Goal: Task Accomplishment & Management: Manage account settings

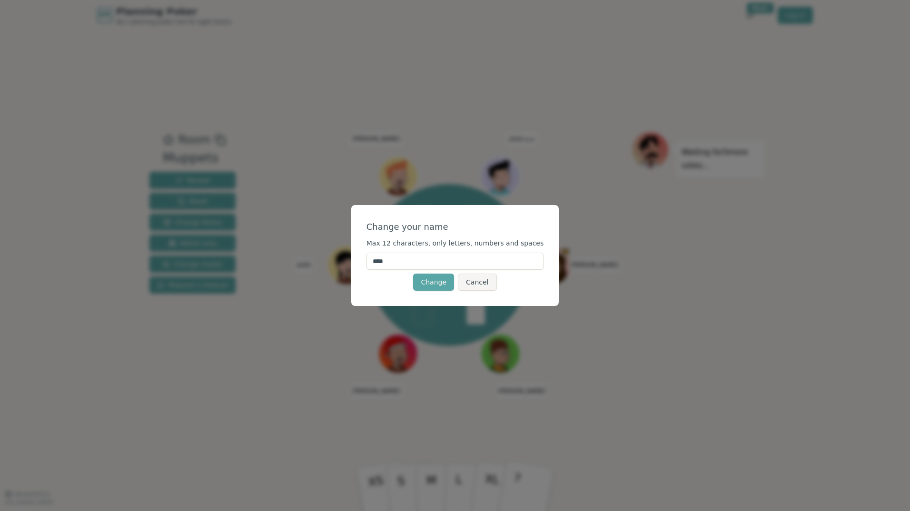
drag, startPoint x: 416, startPoint y: 263, endPoint x: 366, endPoint y: 262, distance: 50.5
click at [366, 262] on div "Change your name Max 12 characters, only letters, numbers and spaces **** Chang…" at bounding box center [455, 255] width 208 height 101
type input "******"
click at [387, 289] on div "Change Cancel" at bounding box center [456, 282] width 178 height 17
click at [440, 282] on button "Change" at bounding box center [433, 282] width 41 height 17
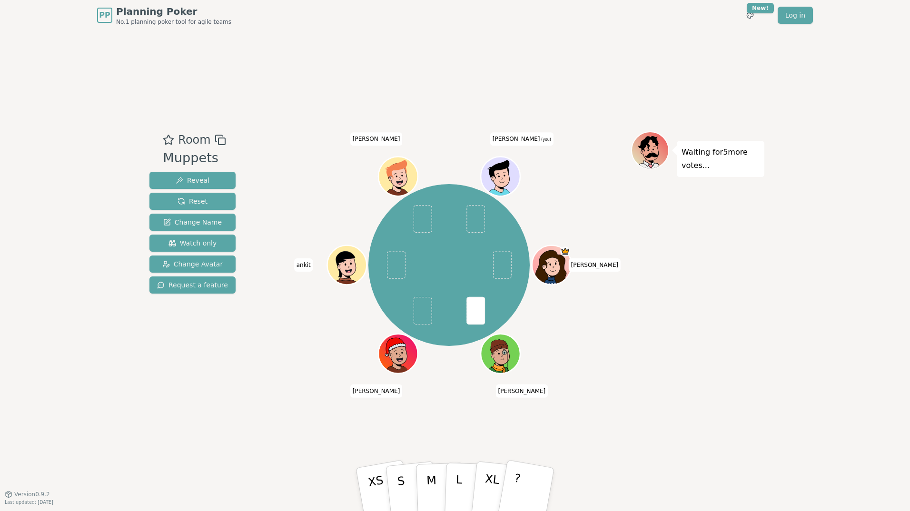
click at [505, 176] on ellipse at bounding box center [504, 175] width 2 height 2
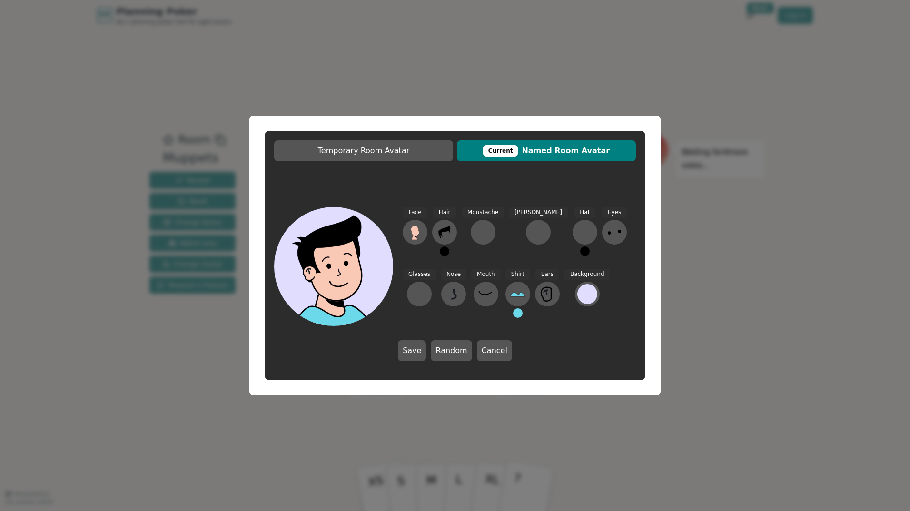
click at [562, 150] on span "Current Named Room Avatar" at bounding box center [547, 150] width 170 height 11
click at [389, 152] on span "Temporary Room Avatar" at bounding box center [364, 150] width 170 height 11
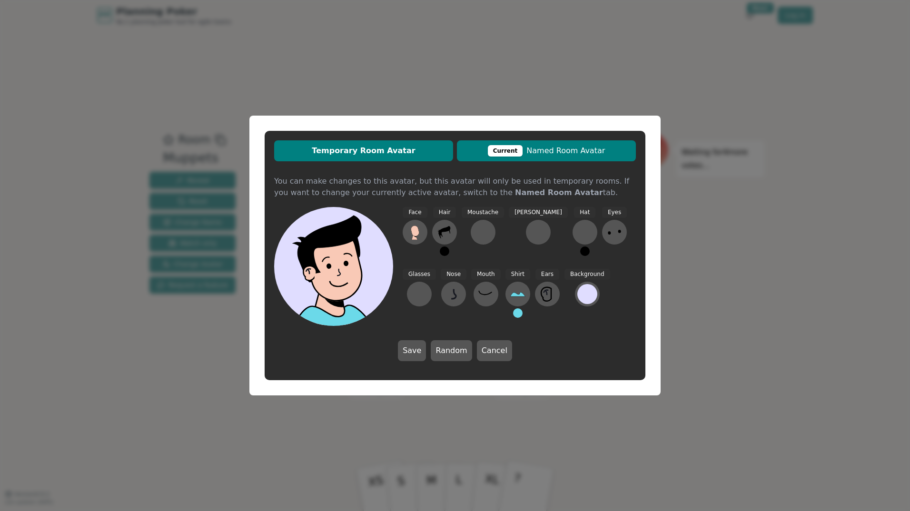
click at [509, 150] on div "Current" at bounding box center [505, 150] width 35 height 11
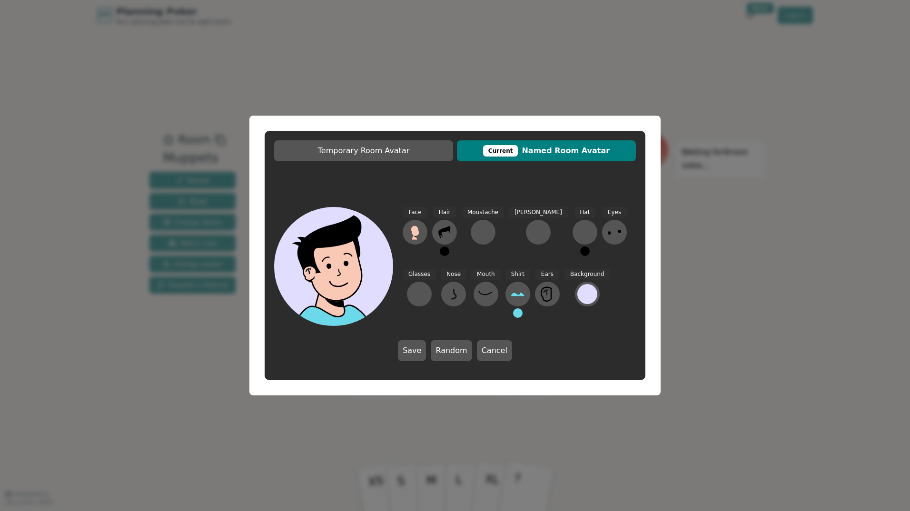
click at [505, 349] on button "Cancel" at bounding box center [494, 350] width 35 height 21
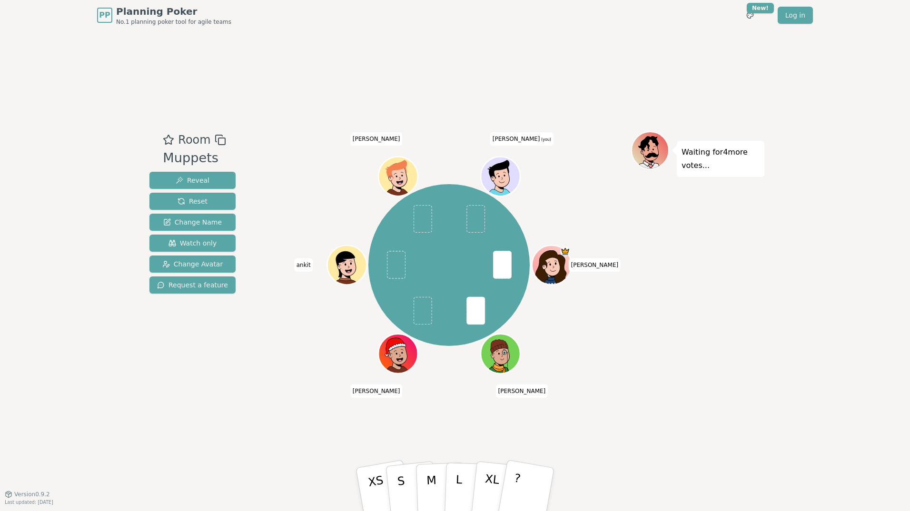
click at [509, 178] on icon at bounding box center [501, 176] width 38 height 4
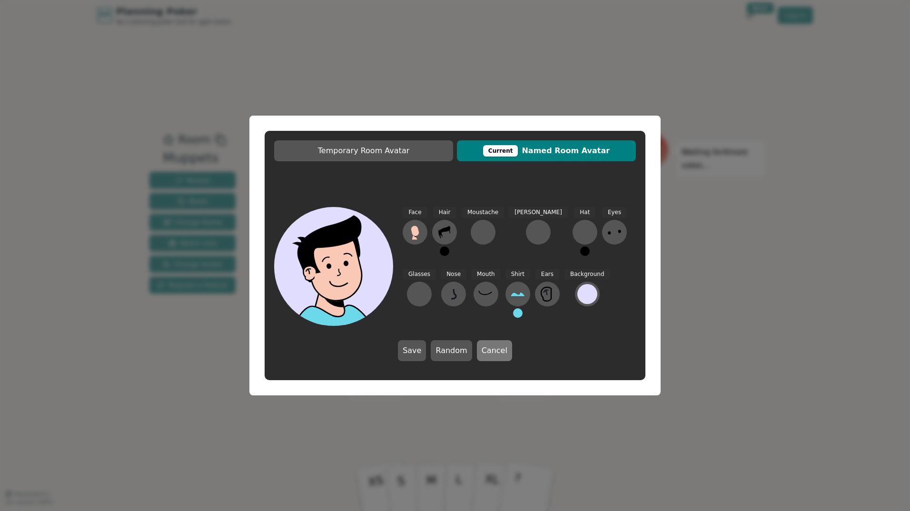
click at [500, 351] on button "Cancel" at bounding box center [494, 350] width 35 height 21
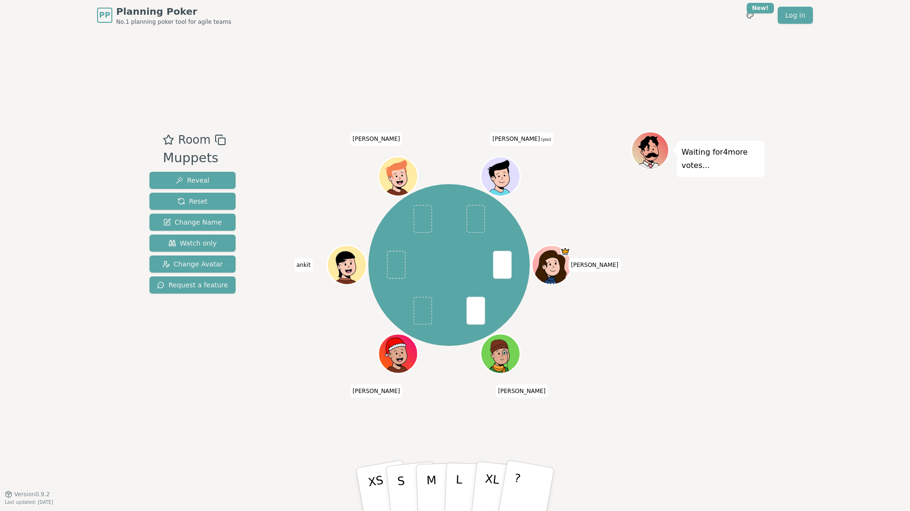
click at [735, 315] on div "Waiting for 4 more votes..." at bounding box center [697, 262] width 133 height 262
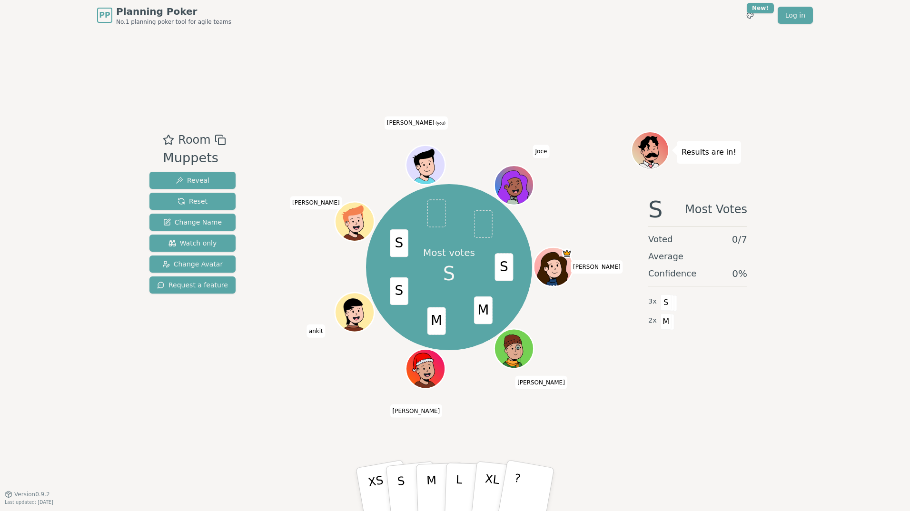
click at [429, 166] on icon at bounding box center [428, 167] width 4 height 3
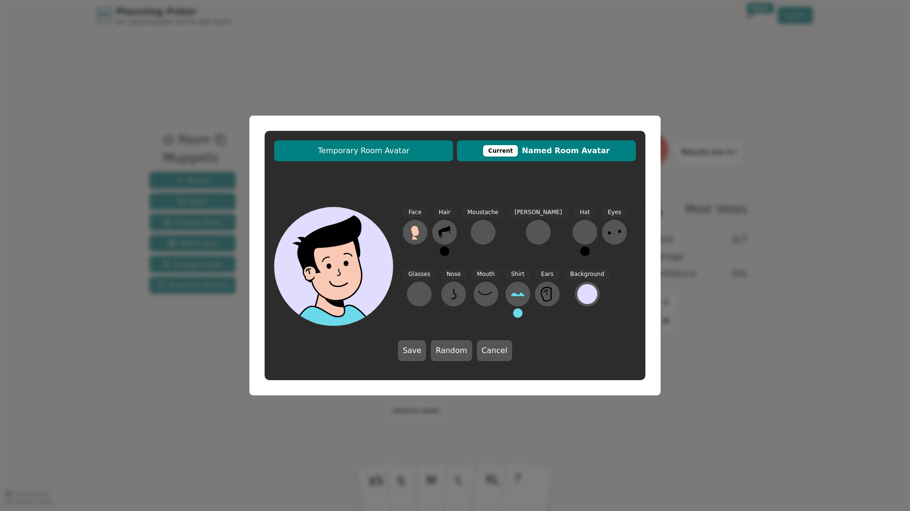
click at [393, 153] on span "Temporary Room Avatar" at bounding box center [364, 150] width 170 height 11
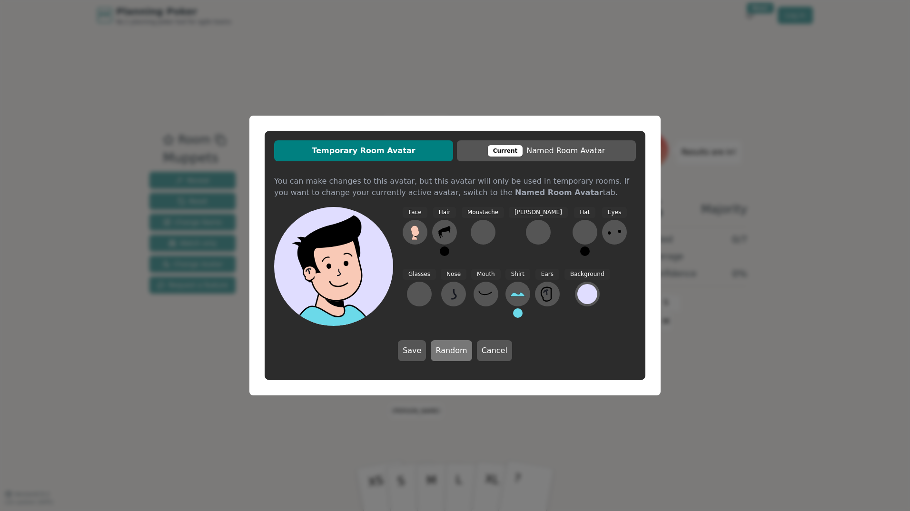
click at [450, 351] on button "Random" at bounding box center [451, 350] width 41 height 21
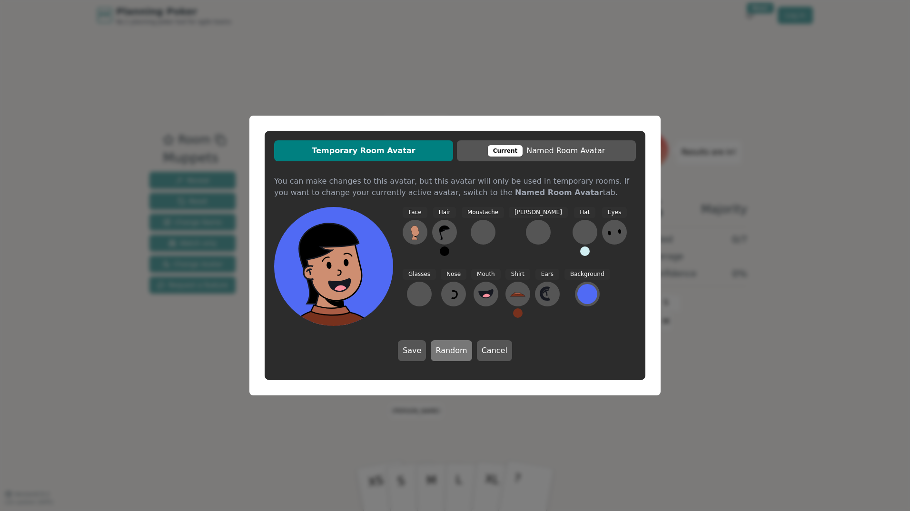
click at [451, 351] on button "Random" at bounding box center [451, 350] width 41 height 21
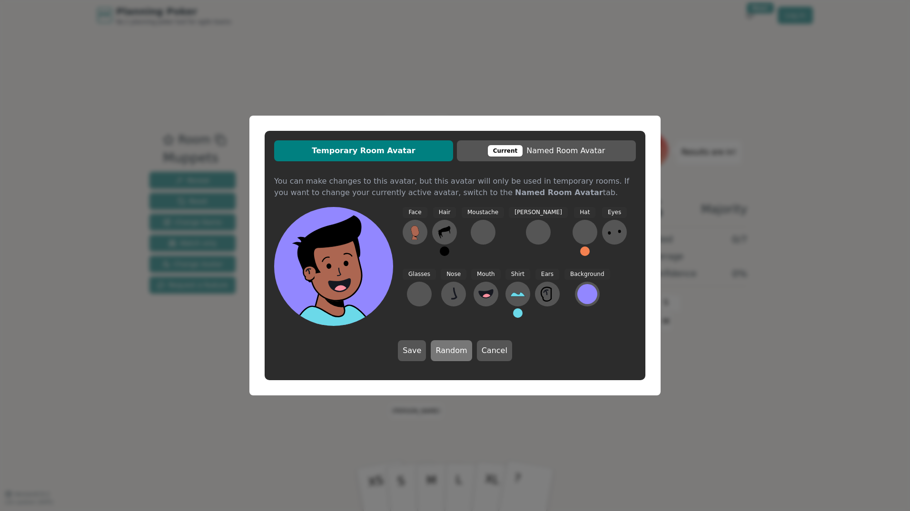
click at [451, 351] on button "Random" at bounding box center [451, 350] width 41 height 21
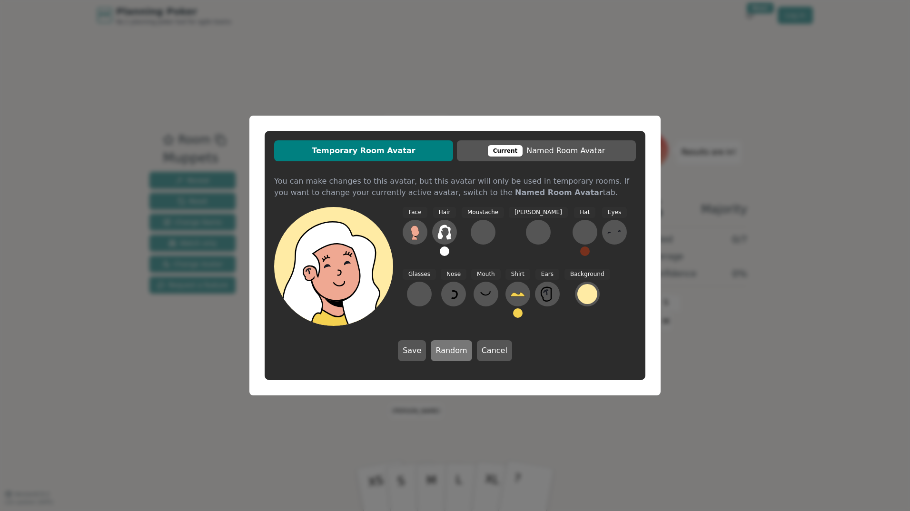
click at [451, 351] on button "Random" at bounding box center [451, 350] width 41 height 21
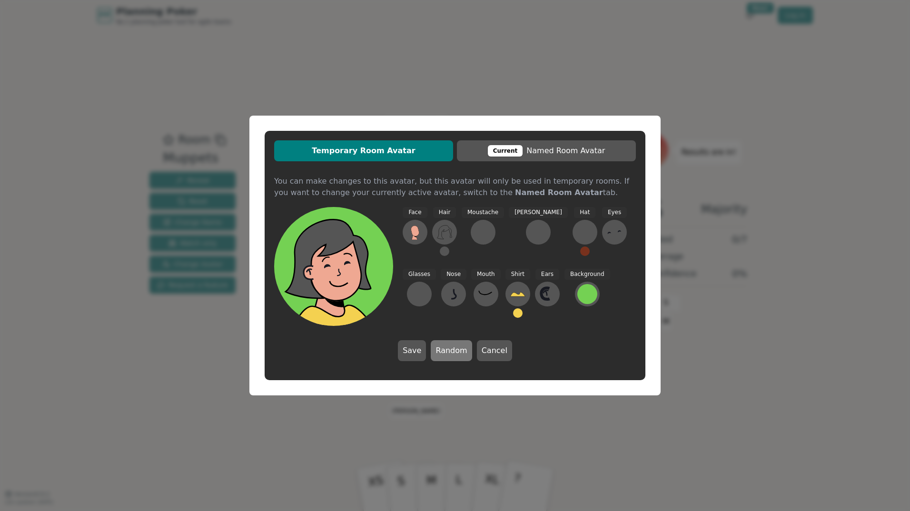
click at [451, 351] on button "Random" at bounding box center [451, 350] width 41 height 21
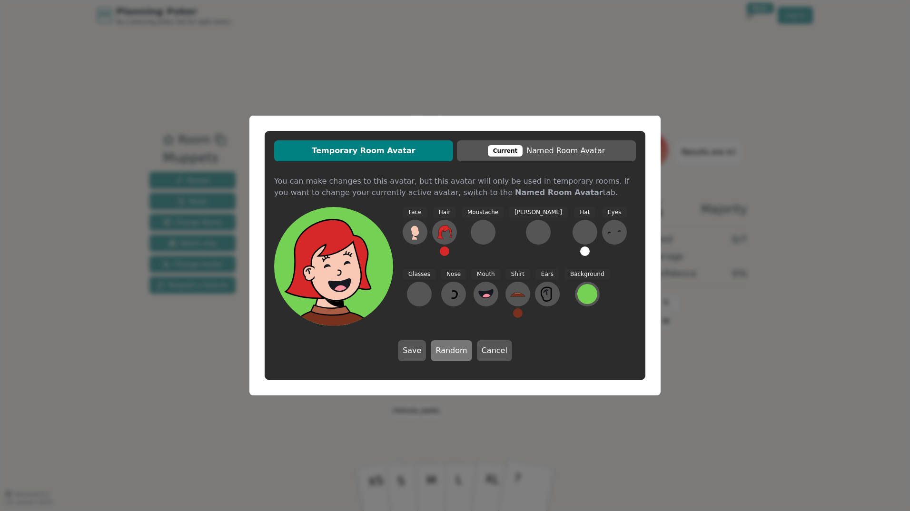
click at [451, 351] on button "Random" at bounding box center [451, 350] width 41 height 21
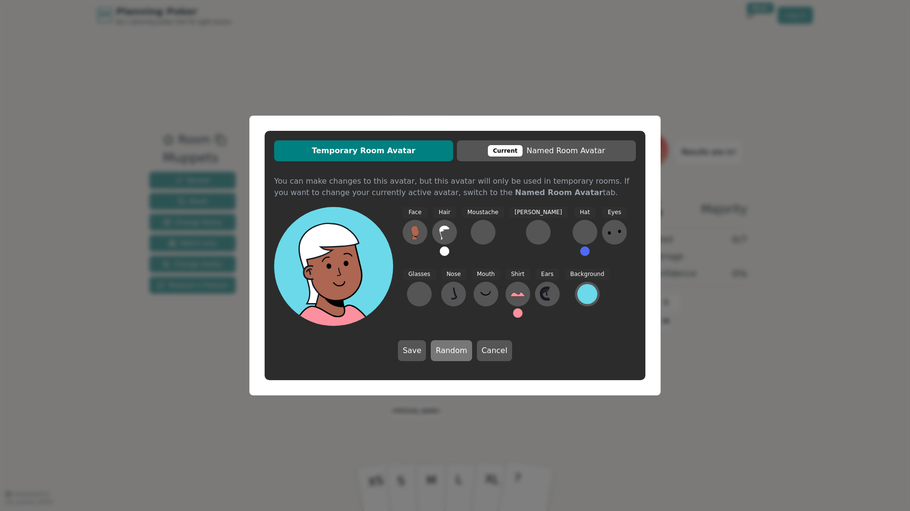
click at [451, 351] on button "Random" at bounding box center [451, 350] width 41 height 21
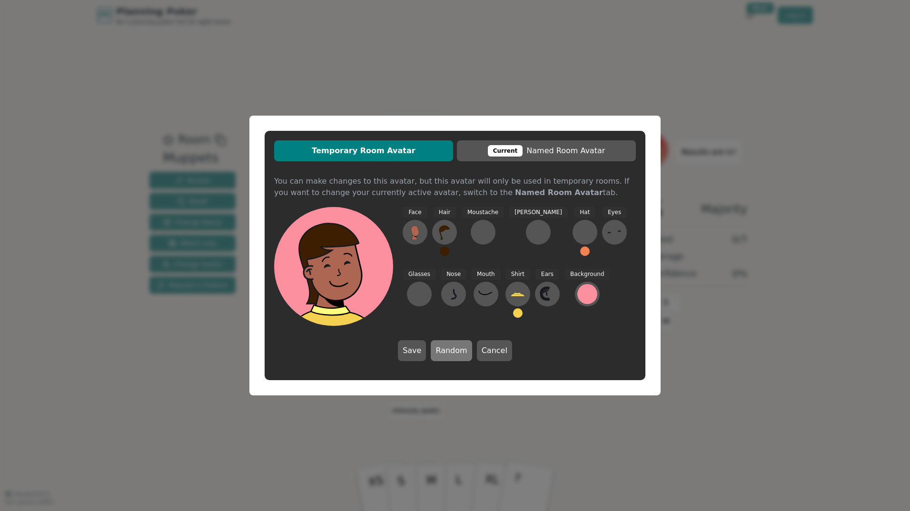
click at [451, 351] on button "Random" at bounding box center [451, 350] width 41 height 21
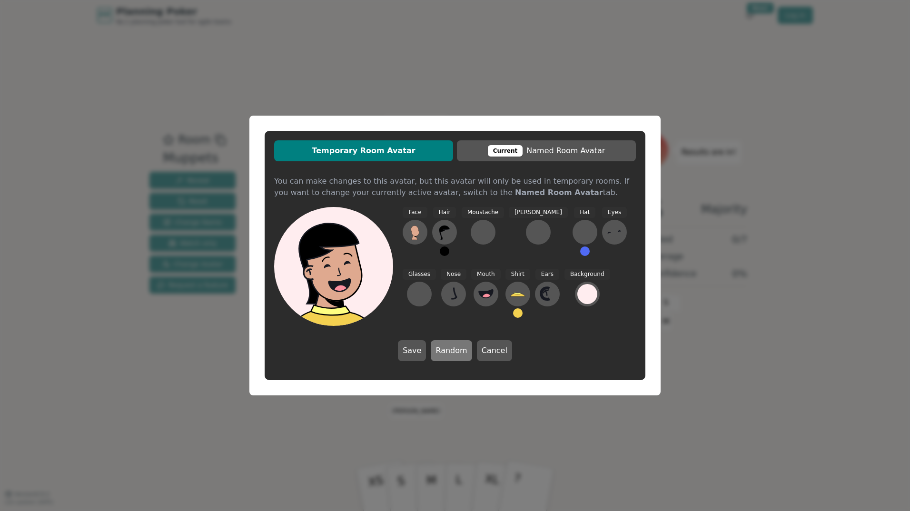
click at [451, 351] on button "Random" at bounding box center [451, 350] width 41 height 21
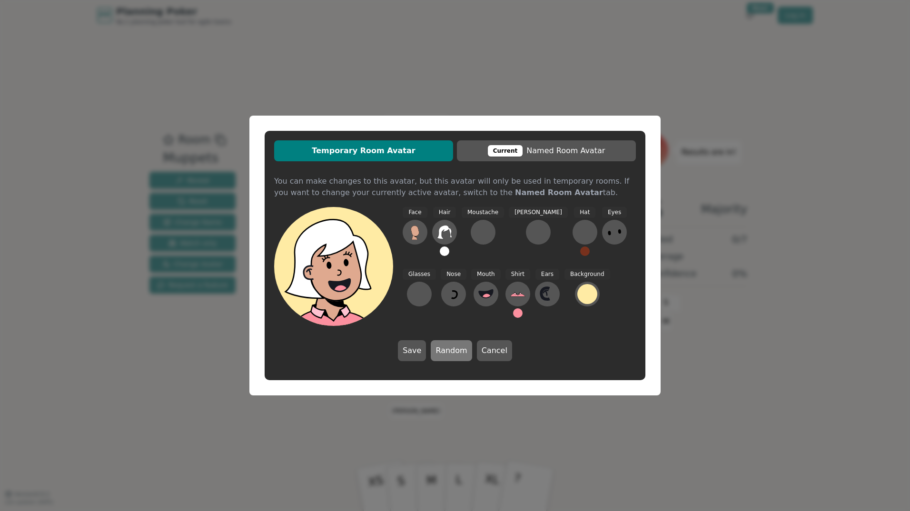
click at [451, 351] on button "Random" at bounding box center [451, 350] width 41 height 21
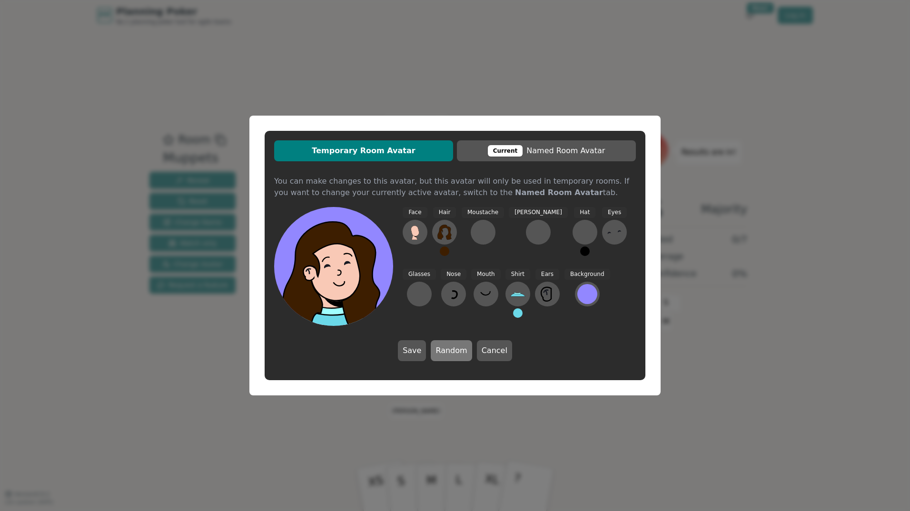
click at [451, 351] on button "Random" at bounding box center [451, 350] width 41 height 21
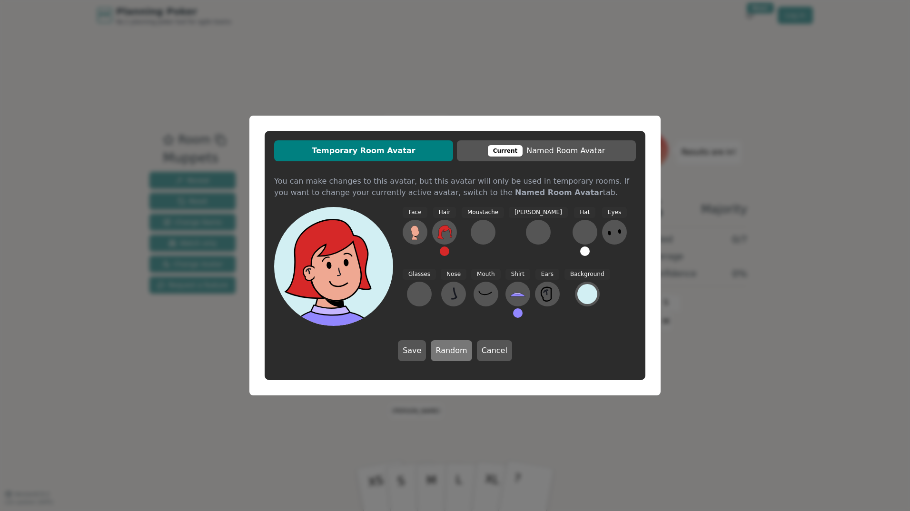
click at [450, 351] on button "Random" at bounding box center [451, 350] width 41 height 21
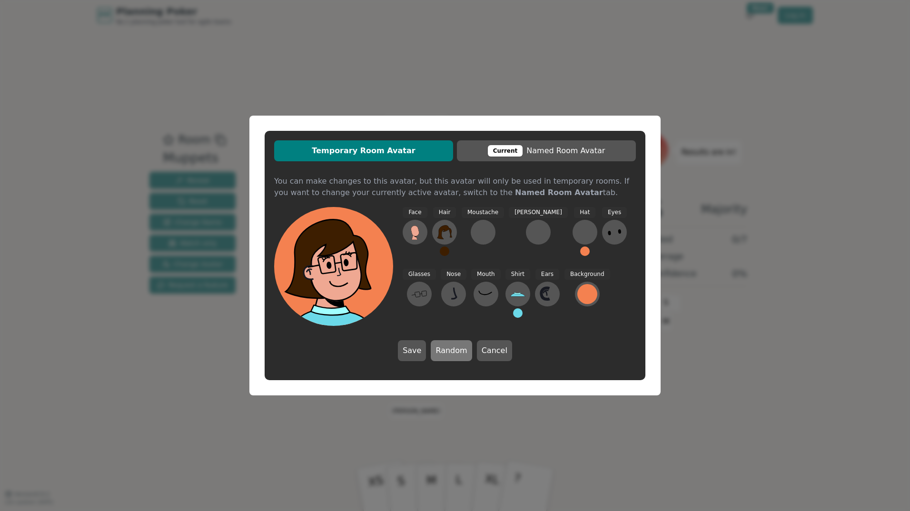
click at [450, 351] on button "Random" at bounding box center [451, 350] width 41 height 21
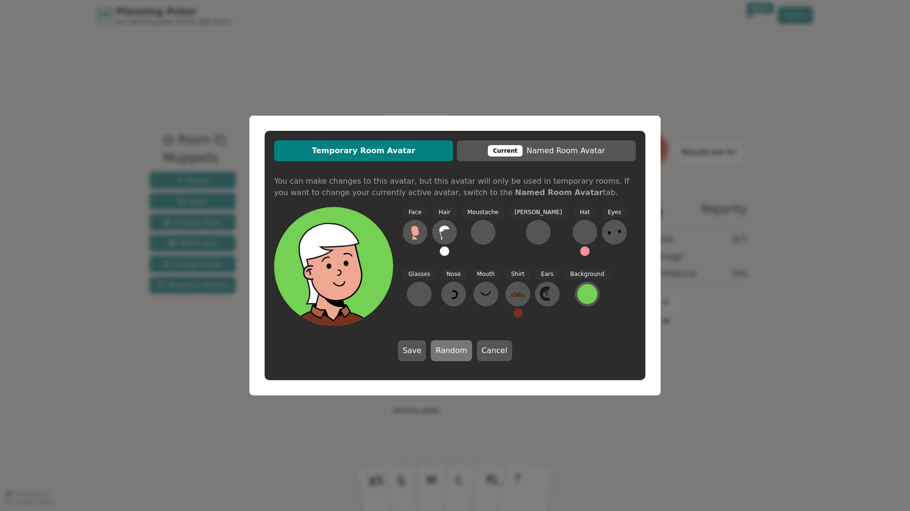
click at [450, 351] on button "Random" at bounding box center [451, 350] width 41 height 21
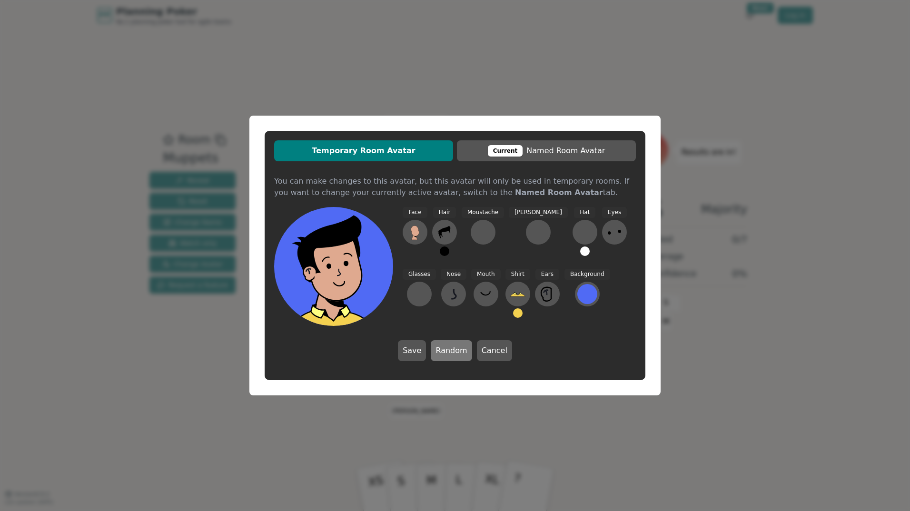
click at [450, 351] on button "Random" at bounding box center [451, 350] width 41 height 21
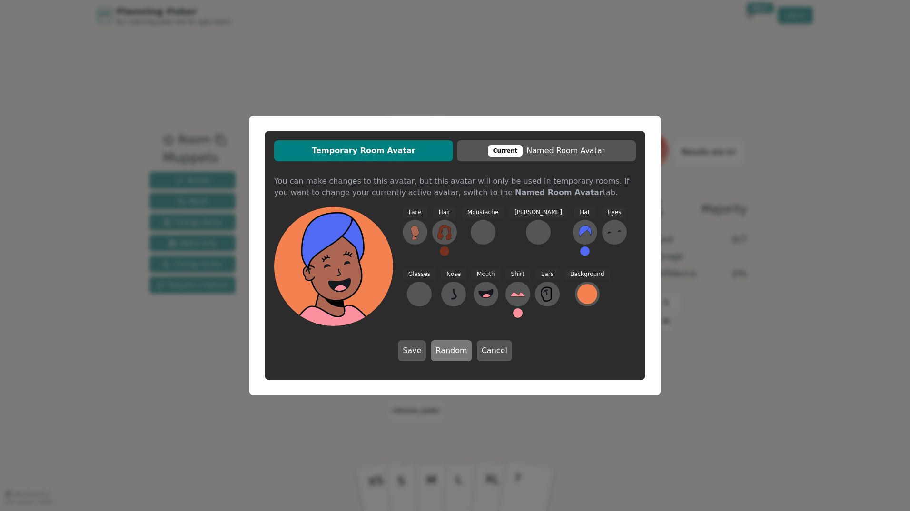
click at [450, 351] on button "Random" at bounding box center [451, 350] width 41 height 21
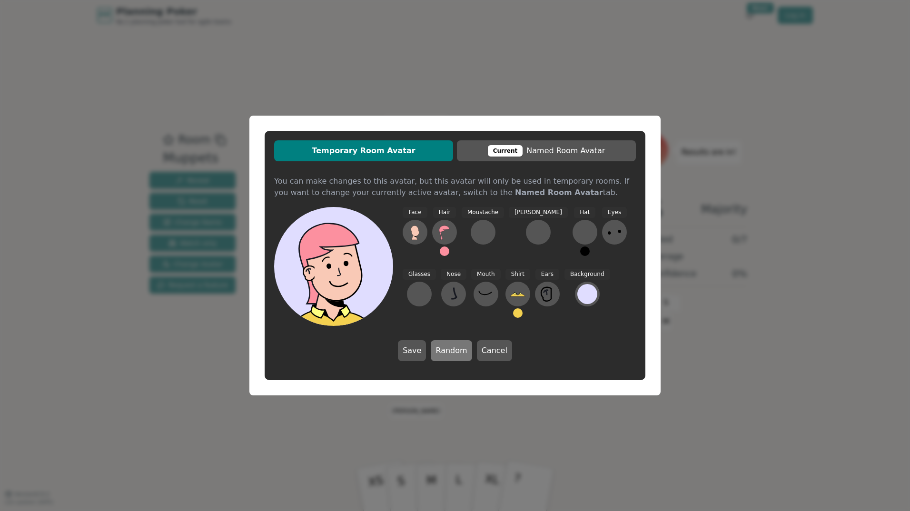
click at [450, 351] on button "Random" at bounding box center [451, 350] width 41 height 21
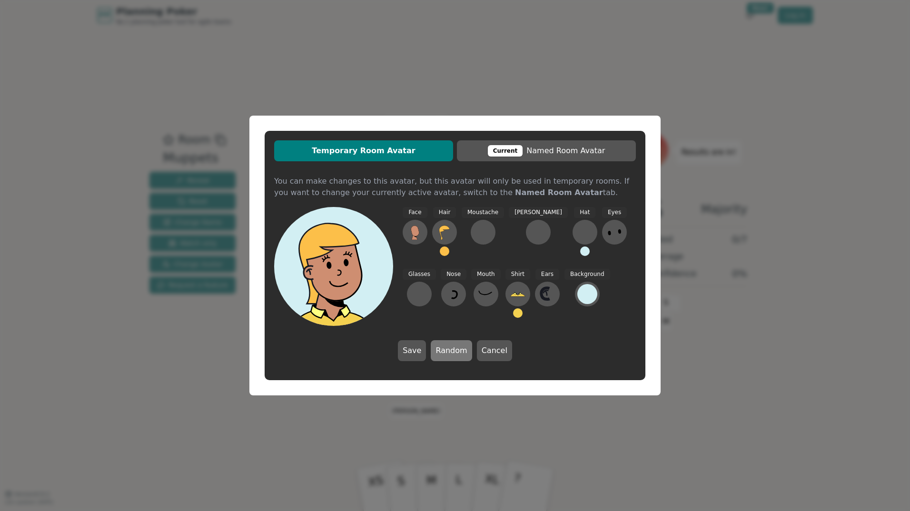
click at [450, 351] on button "Random" at bounding box center [451, 350] width 41 height 21
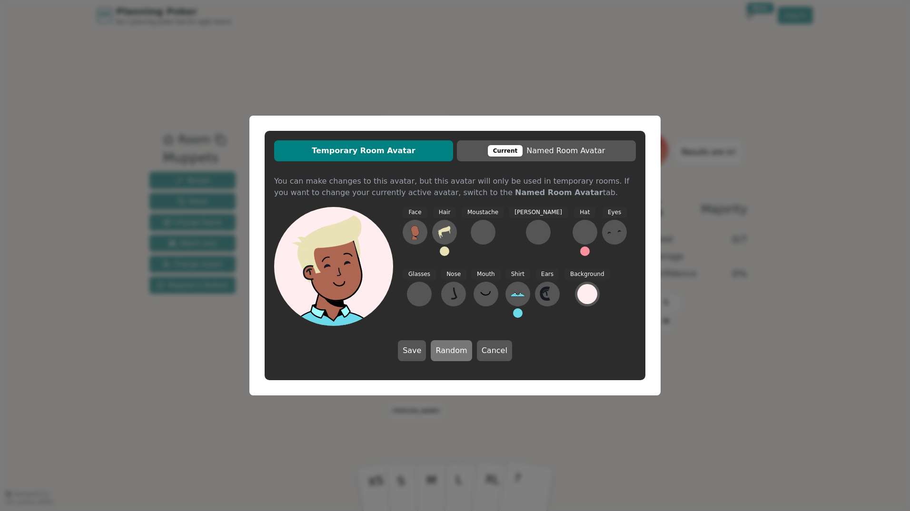
click at [449, 350] on button "Random" at bounding box center [451, 350] width 41 height 21
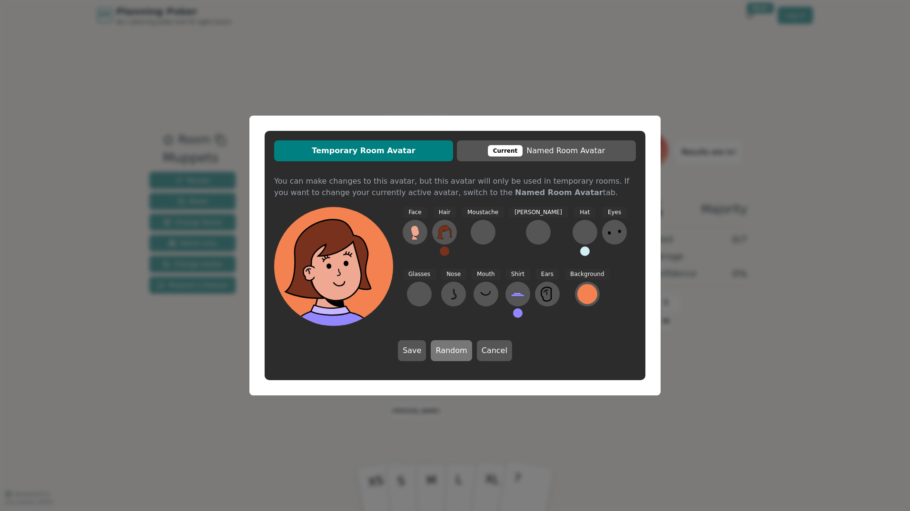
click at [449, 350] on button "Random" at bounding box center [451, 350] width 41 height 21
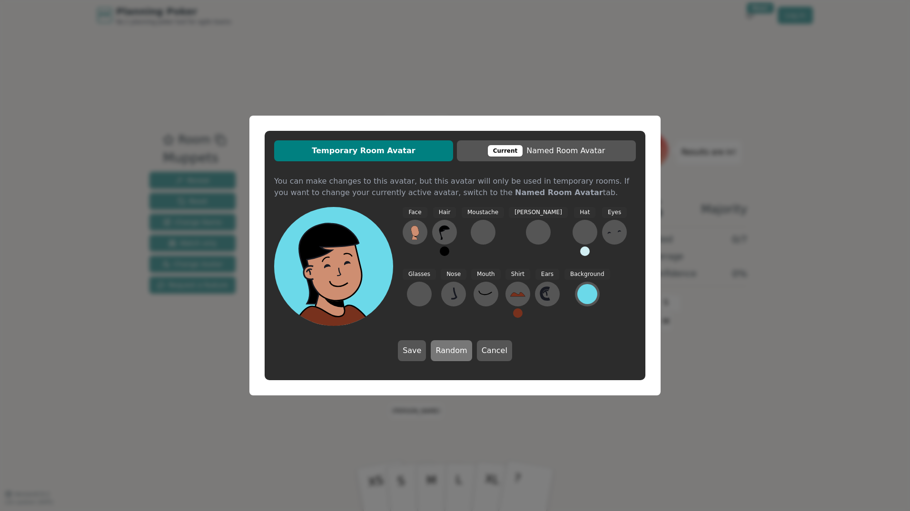
click at [449, 349] on button "Random" at bounding box center [451, 350] width 41 height 21
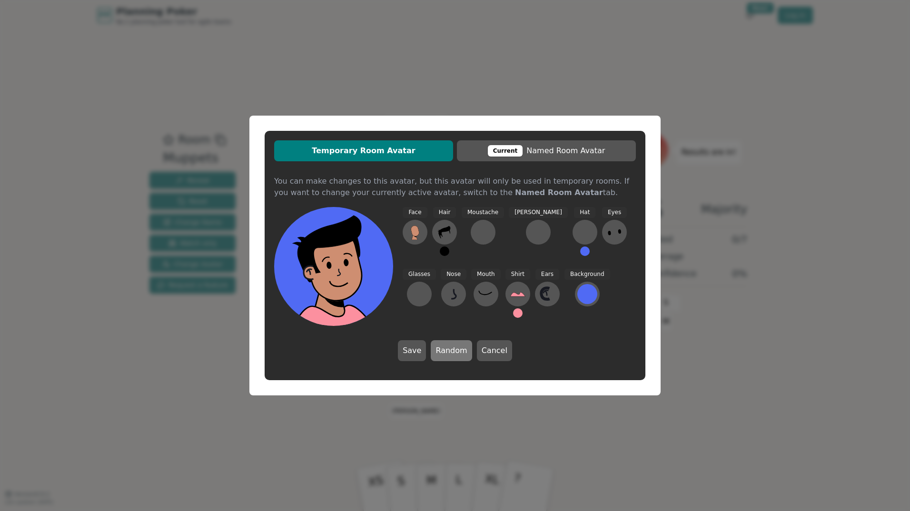
click at [449, 349] on button "Random" at bounding box center [451, 350] width 41 height 21
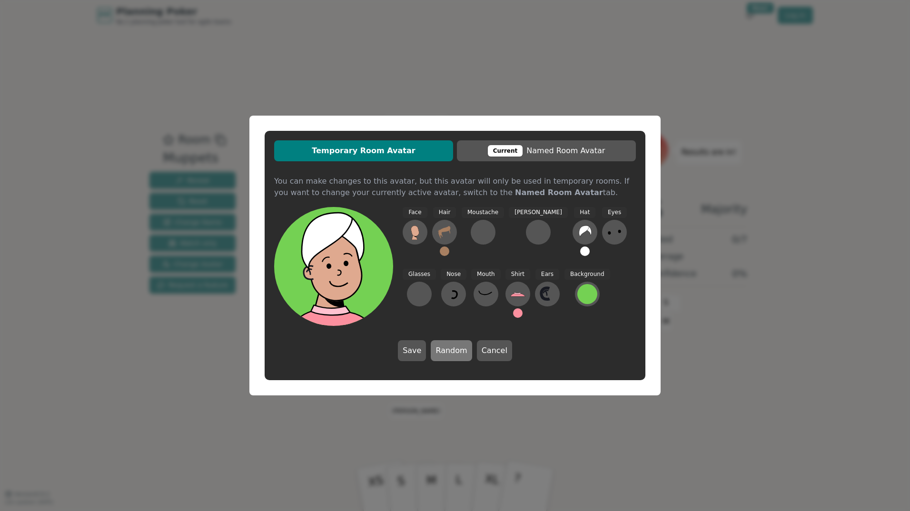
click at [449, 349] on button "Random" at bounding box center [451, 350] width 41 height 21
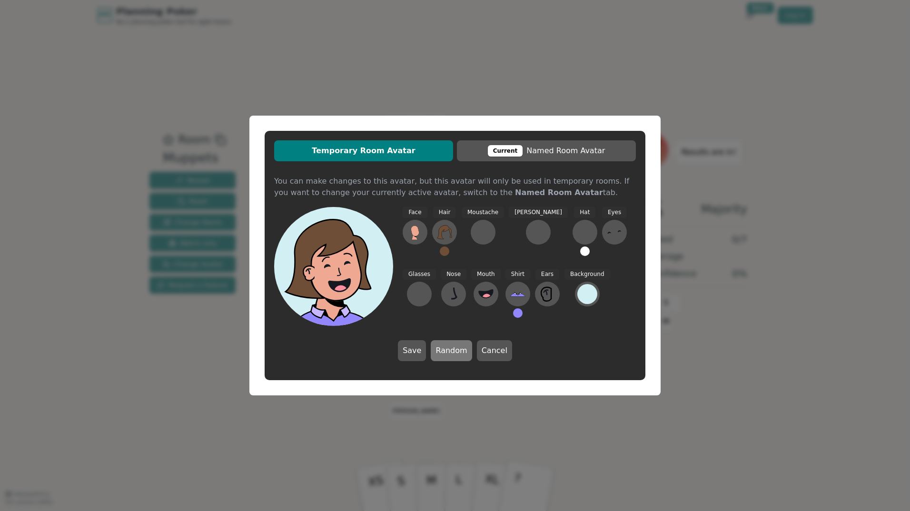
click at [449, 349] on button "Random" at bounding box center [451, 350] width 41 height 21
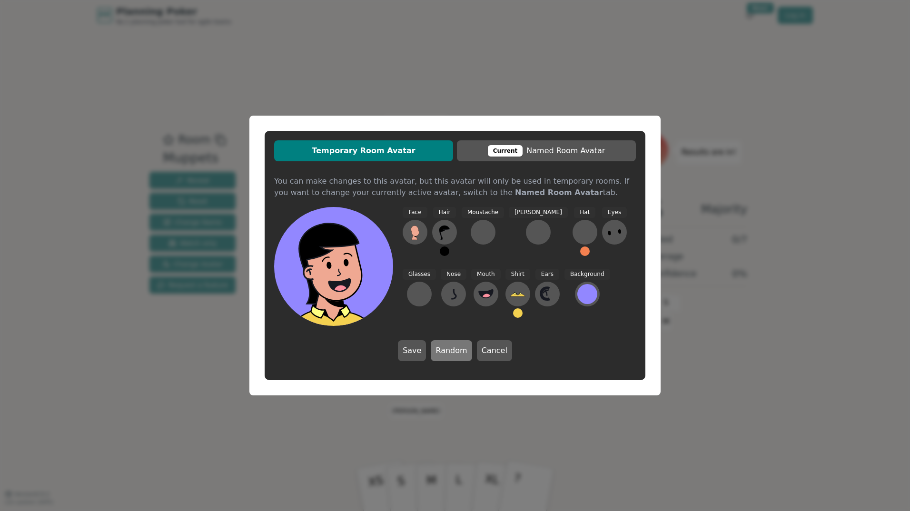
click at [449, 349] on button "Random" at bounding box center [451, 350] width 41 height 21
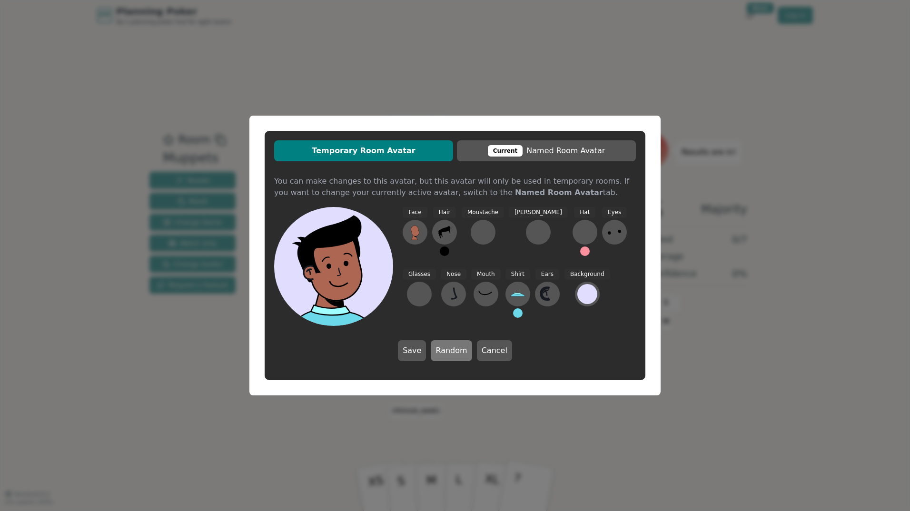
click at [449, 349] on button "Random" at bounding box center [451, 350] width 41 height 21
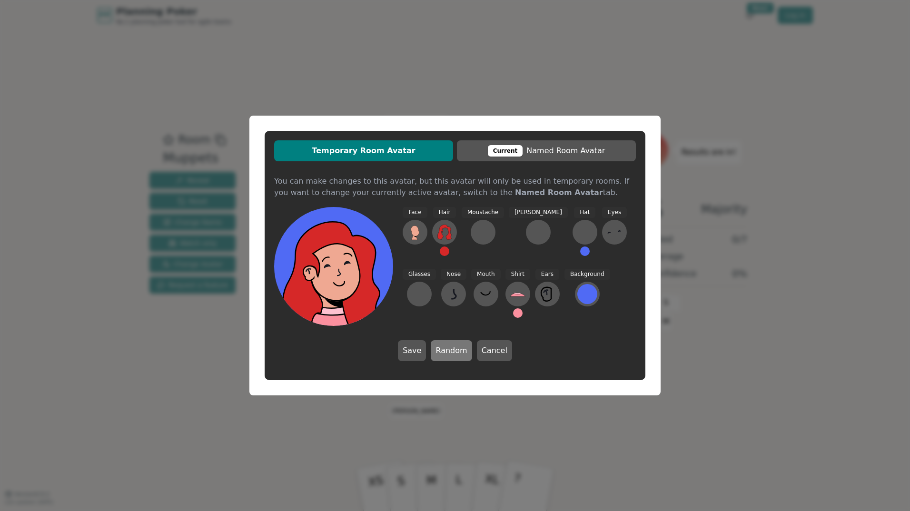
click at [449, 349] on button "Random" at bounding box center [451, 350] width 41 height 21
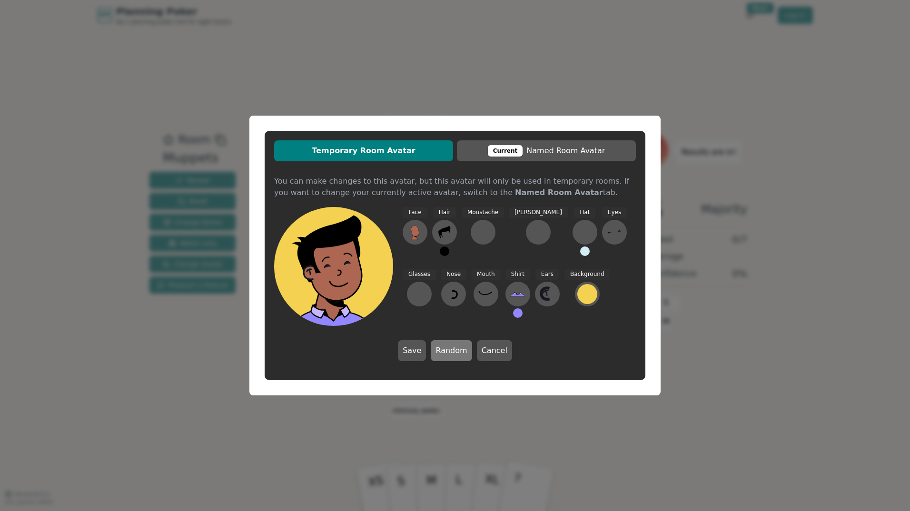
click at [449, 348] on button "Random" at bounding box center [451, 350] width 41 height 21
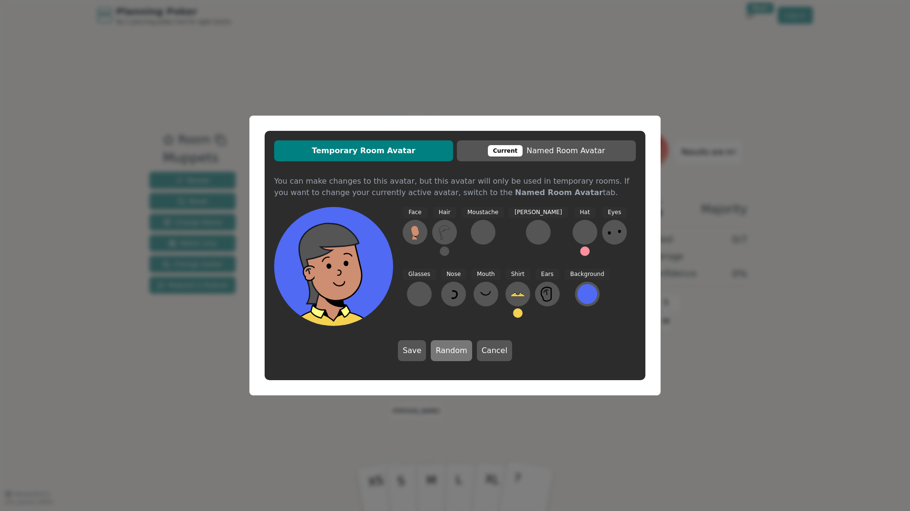
click at [448, 347] on button "Random" at bounding box center [451, 350] width 41 height 21
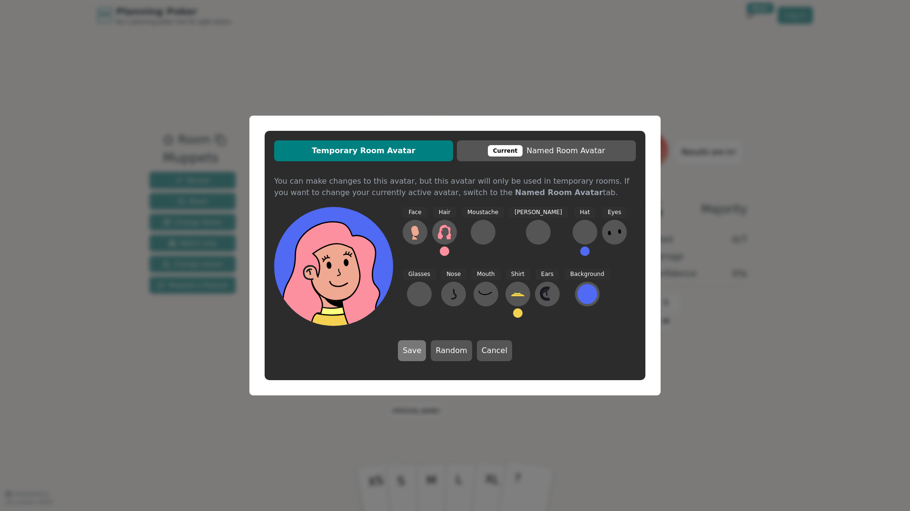
click at [415, 349] on button "Save" at bounding box center [412, 350] width 28 height 21
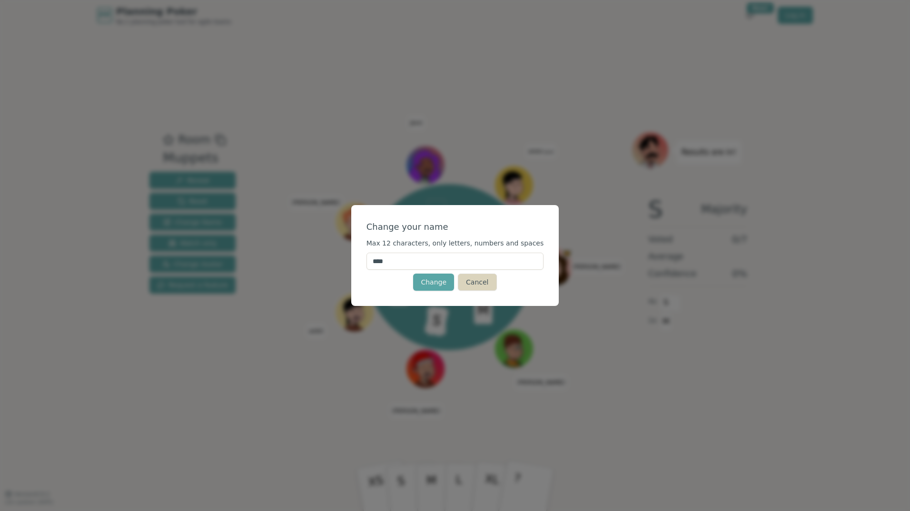
click at [480, 277] on button "Cancel" at bounding box center [477, 282] width 39 height 17
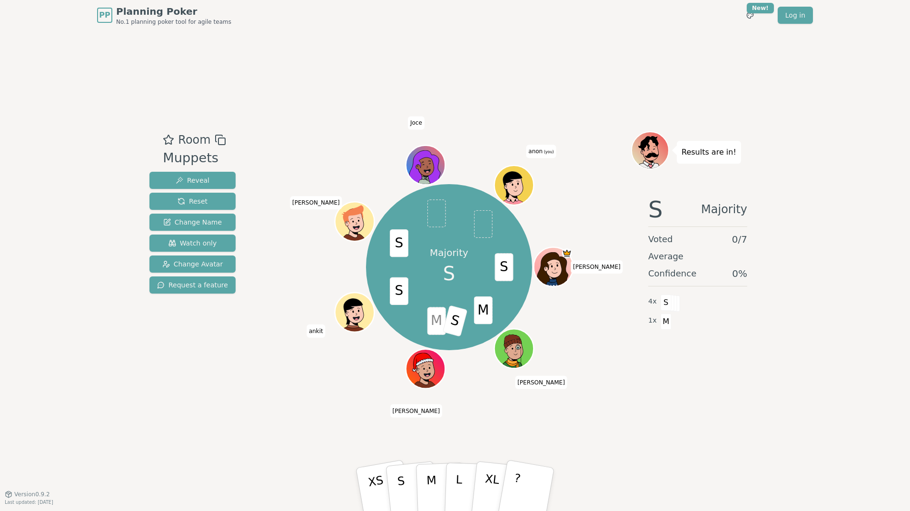
click at [513, 183] on icon at bounding box center [516, 184] width 38 height 4
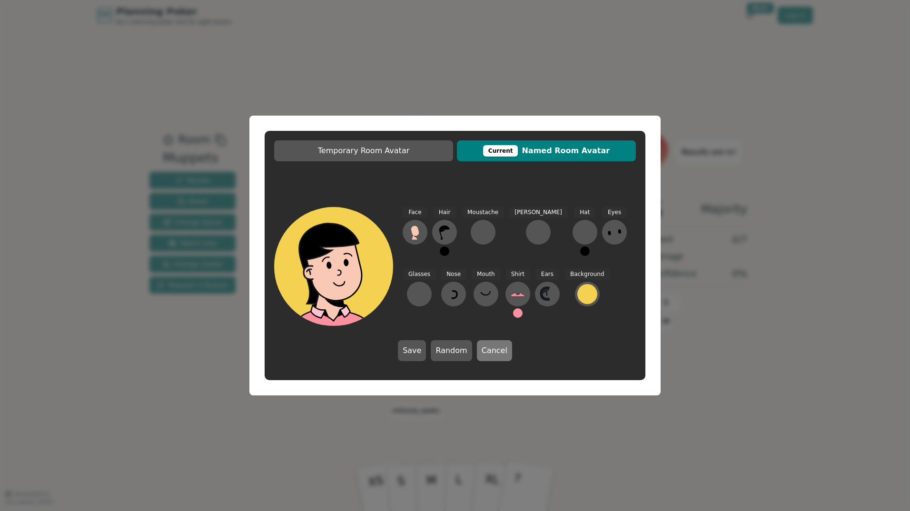
click at [494, 354] on button "Cancel" at bounding box center [494, 350] width 35 height 21
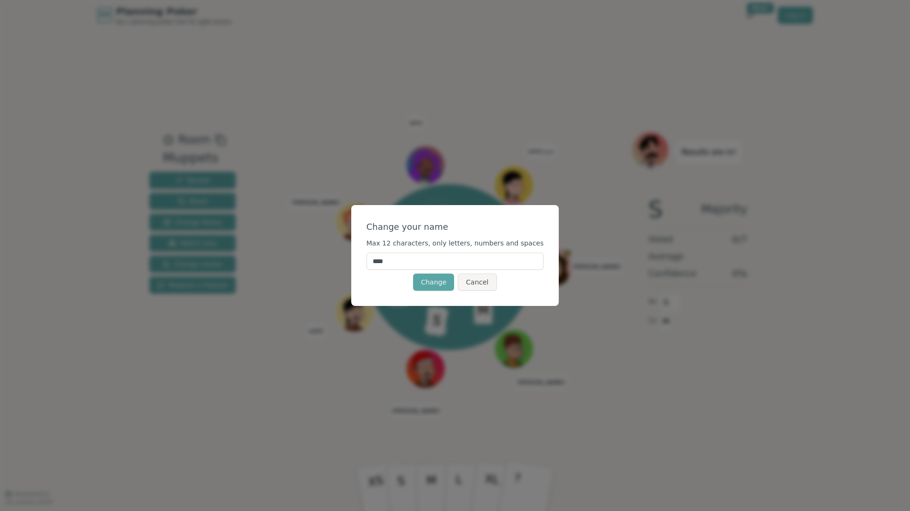
drag, startPoint x: 414, startPoint y: 266, endPoint x: 372, endPoint y: 269, distance: 42.5
click at [372, 269] on div "Change your name Max 12 characters, only letters, numbers and spaces **** Chang…" at bounding box center [455, 255] width 208 height 101
type input "******"
click at [442, 284] on button "Change" at bounding box center [433, 282] width 41 height 17
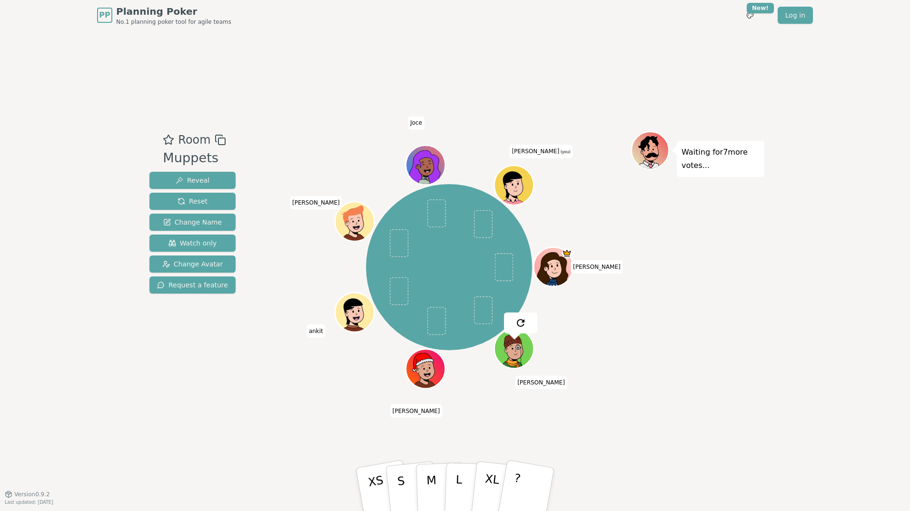
click at [516, 178] on icon at bounding box center [512, 184] width 19 height 26
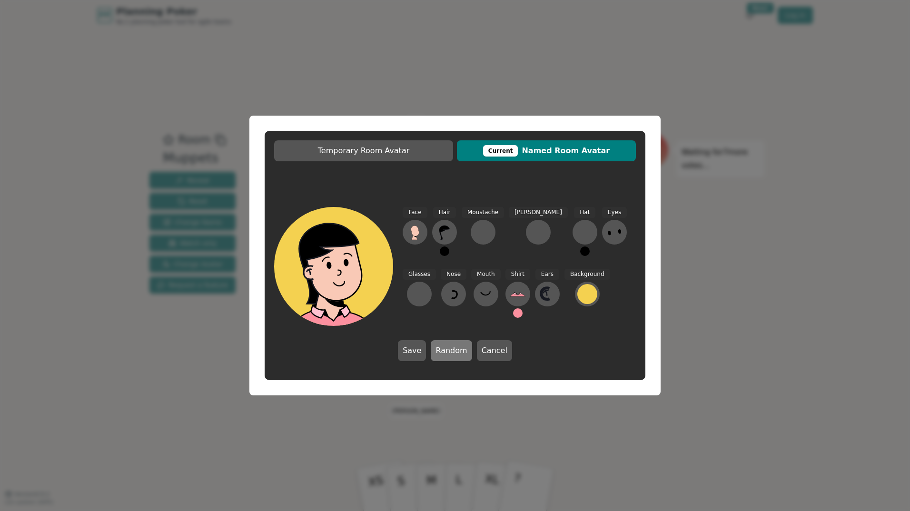
click at [449, 353] on button "Random" at bounding box center [451, 350] width 41 height 21
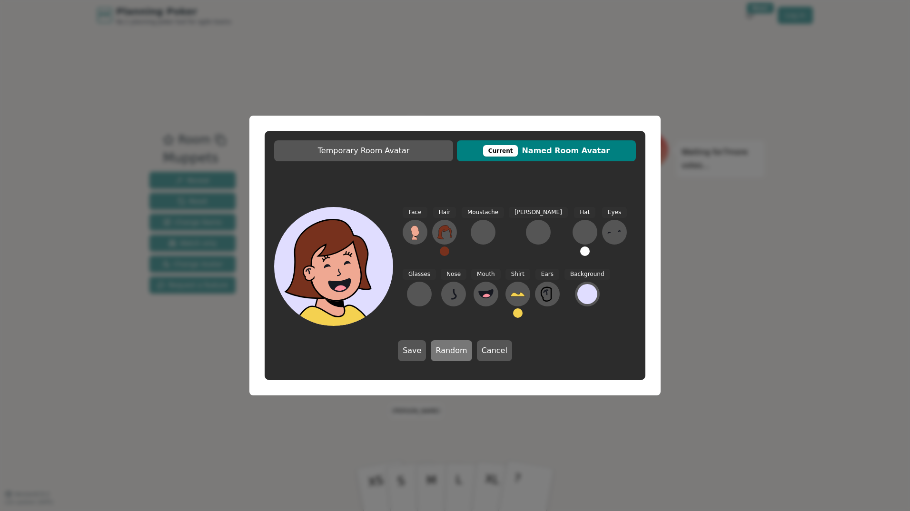
click at [449, 353] on button "Random" at bounding box center [451, 350] width 41 height 21
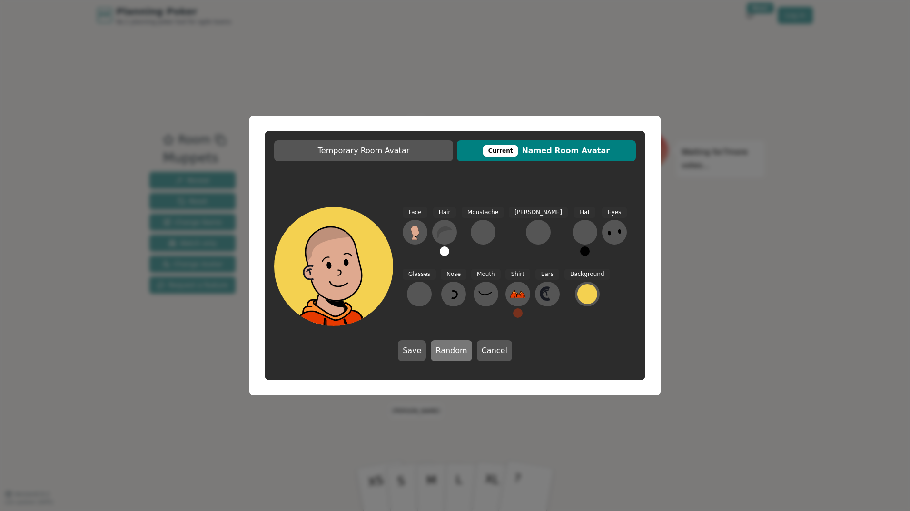
click at [449, 353] on button "Random" at bounding box center [451, 350] width 41 height 21
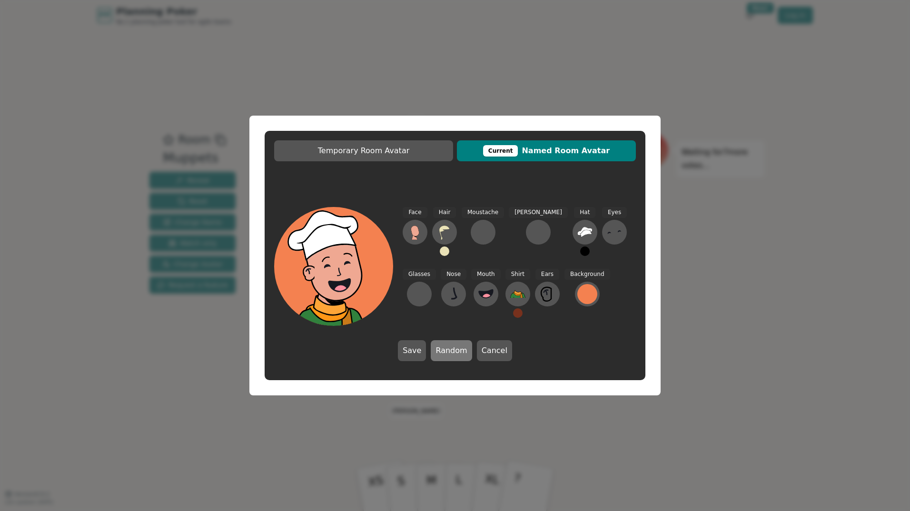
click at [449, 353] on button "Random" at bounding box center [451, 350] width 41 height 21
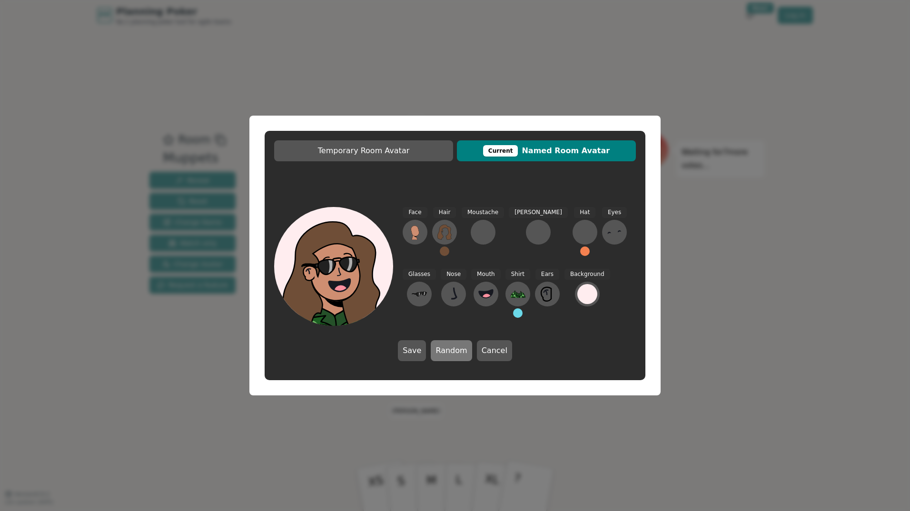
click at [450, 352] on button "Random" at bounding box center [451, 350] width 41 height 21
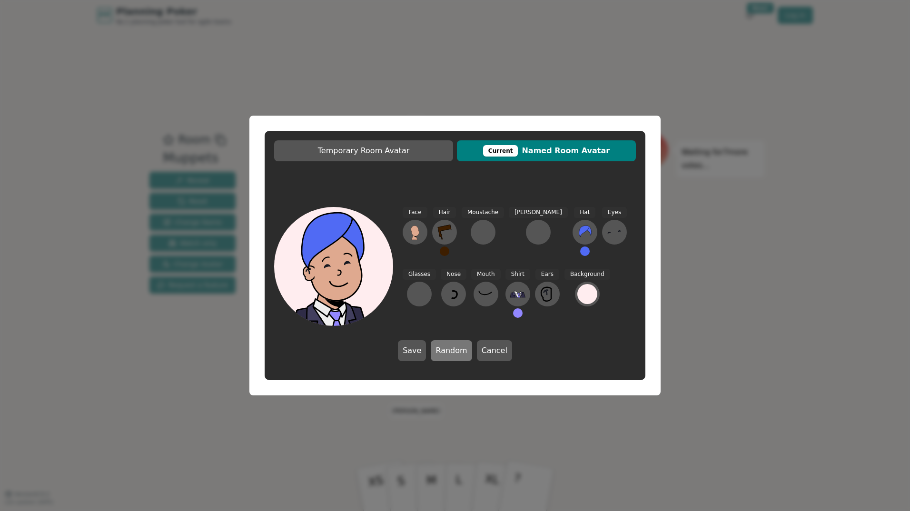
click at [450, 352] on button "Random" at bounding box center [451, 350] width 41 height 21
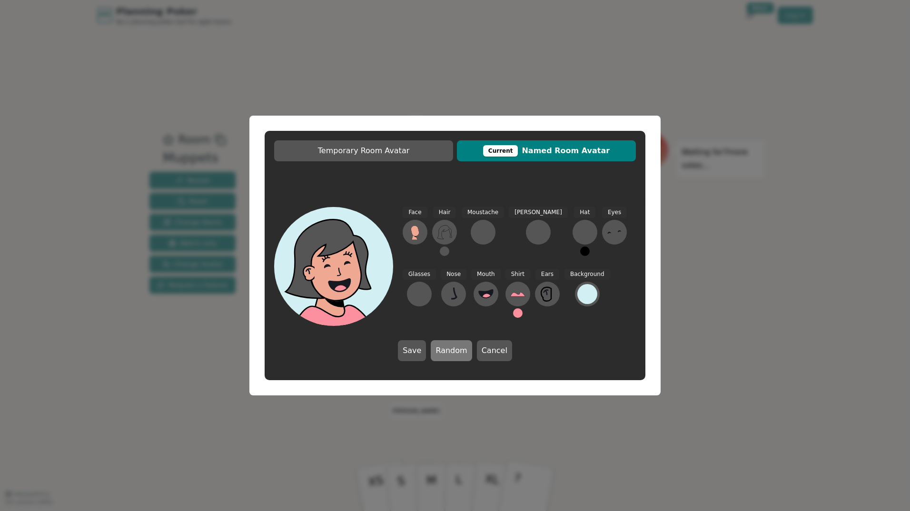
click at [450, 352] on button "Random" at bounding box center [451, 350] width 41 height 21
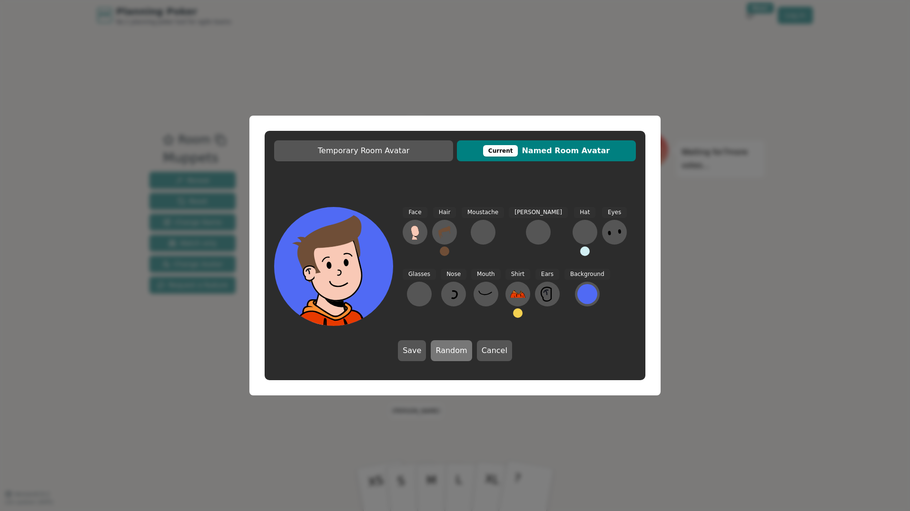
click at [450, 352] on button "Random" at bounding box center [451, 350] width 41 height 21
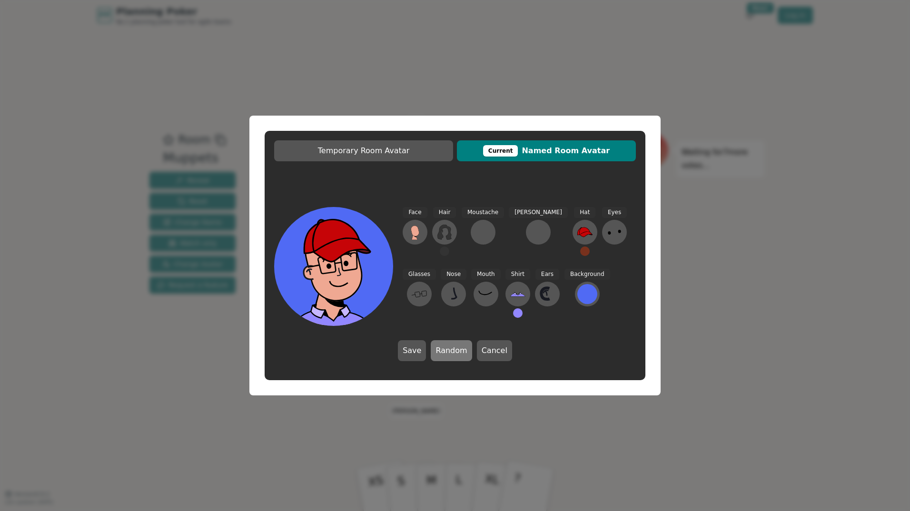
click at [450, 352] on button "Random" at bounding box center [451, 350] width 41 height 21
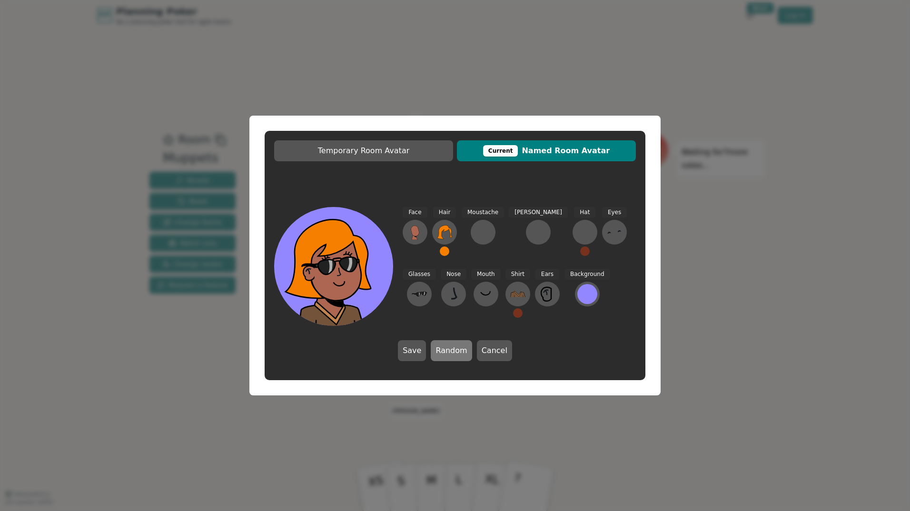
click at [450, 352] on button "Random" at bounding box center [451, 350] width 41 height 21
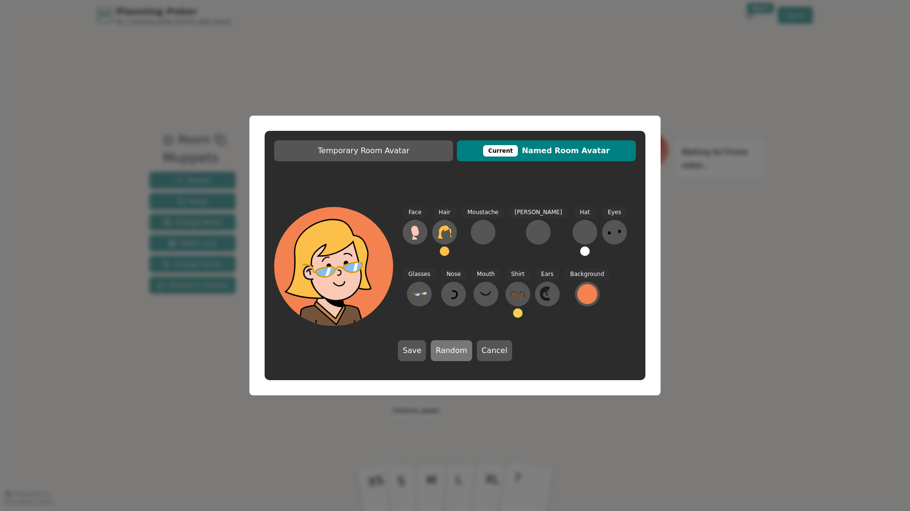
click at [450, 351] on button "Random" at bounding box center [451, 350] width 41 height 21
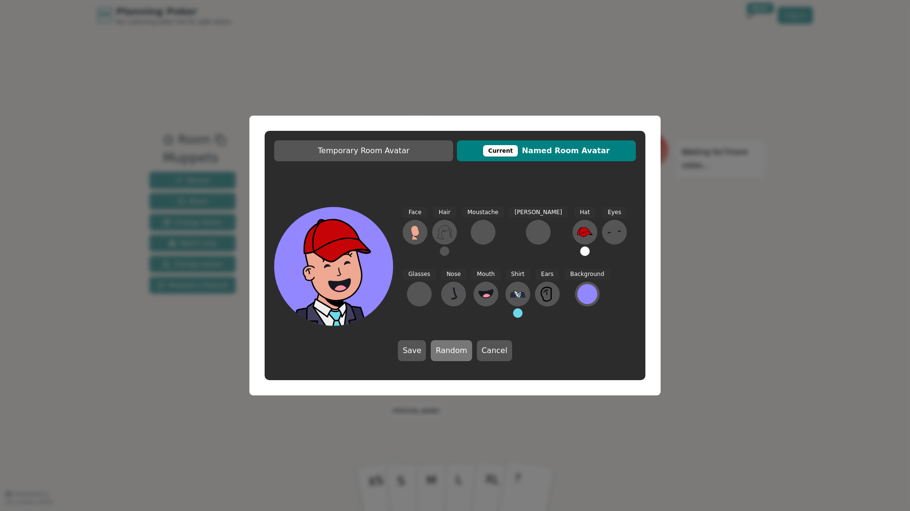
click at [450, 351] on button "Random" at bounding box center [451, 350] width 41 height 21
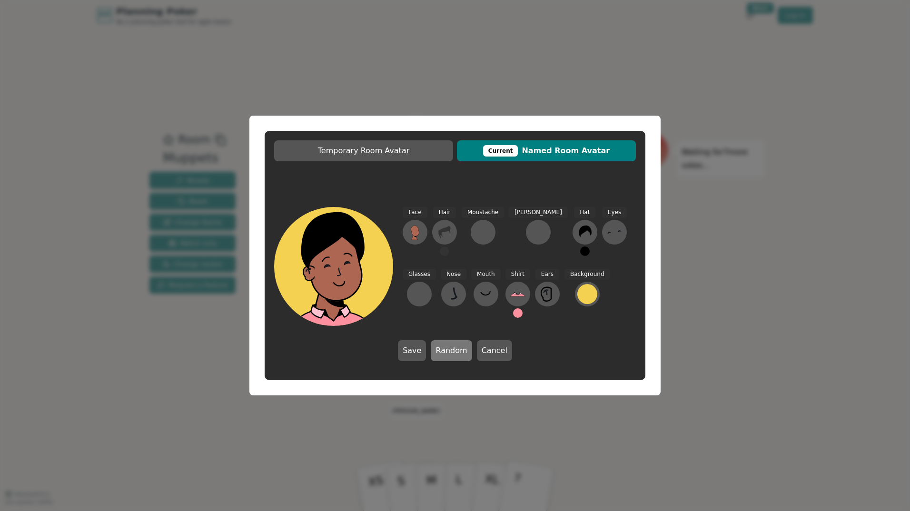
click at [450, 351] on button "Random" at bounding box center [451, 350] width 41 height 21
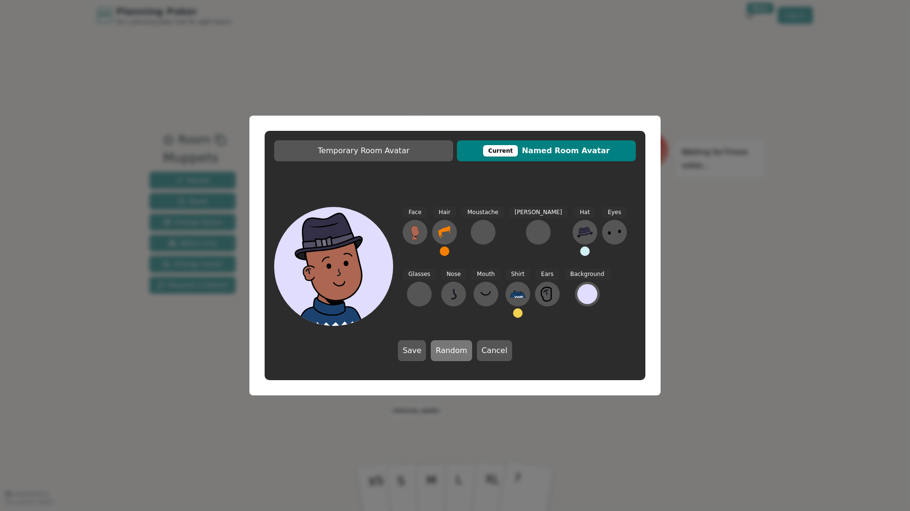
click at [450, 351] on button "Random" at bounding box center [451, 350] width 41 height 21
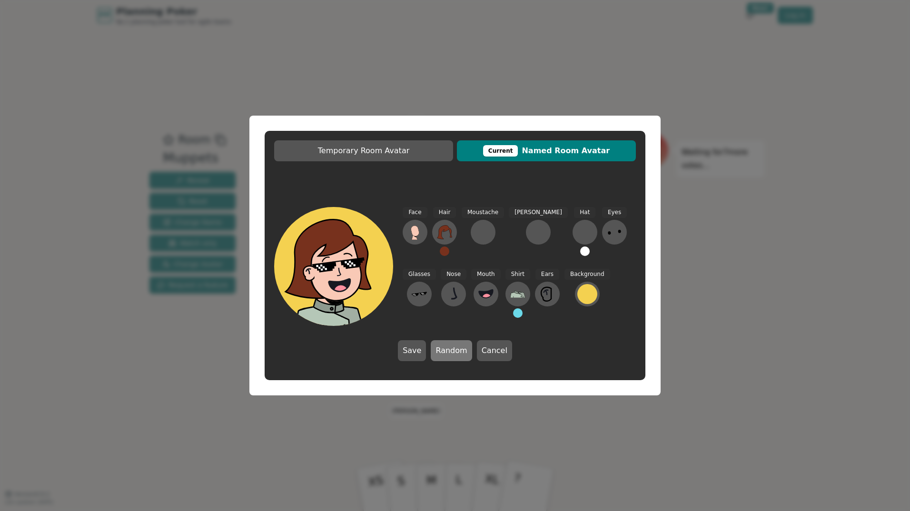
click at [450, 350] on button "Random" at bounding box center [451, 350] width 41 height 21
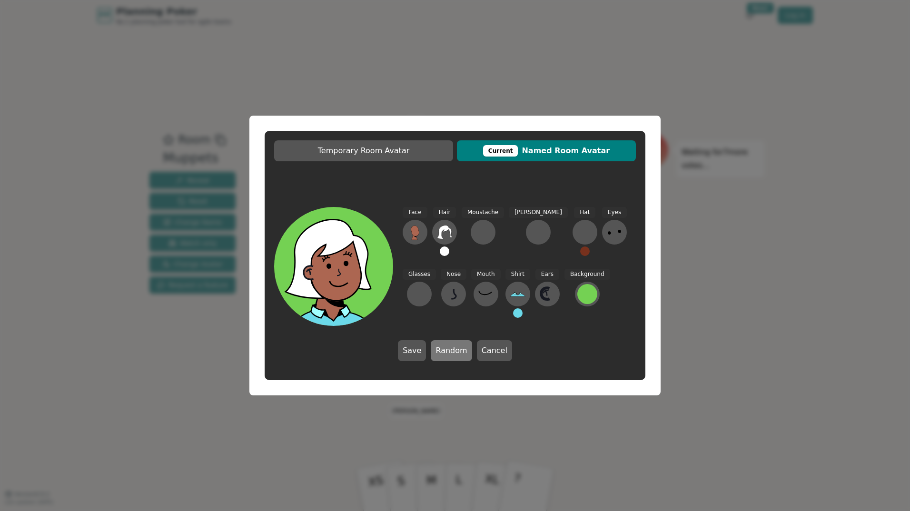
click at [450, 350] on button "Random" at bounding box center [451, 350] width 41 height 21
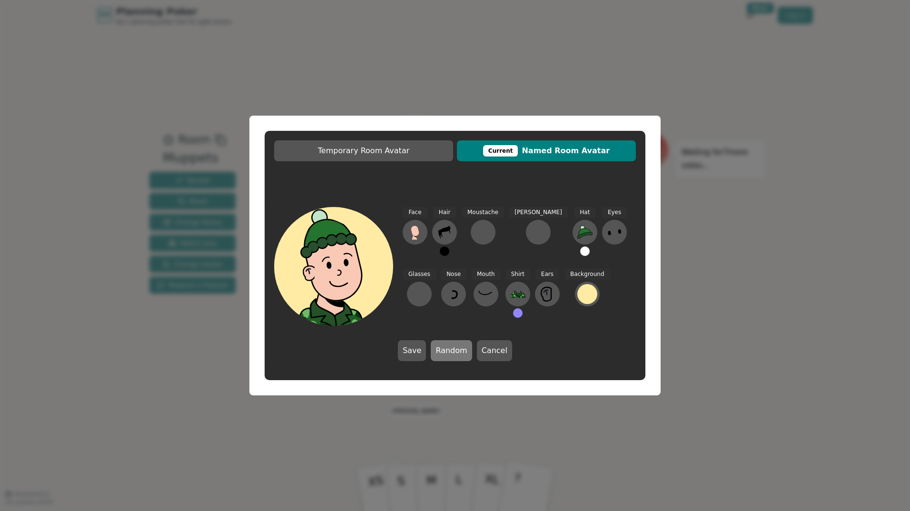
click at [450, 350] on button "Random" at bounding box center [451, 350] width 41 height 21
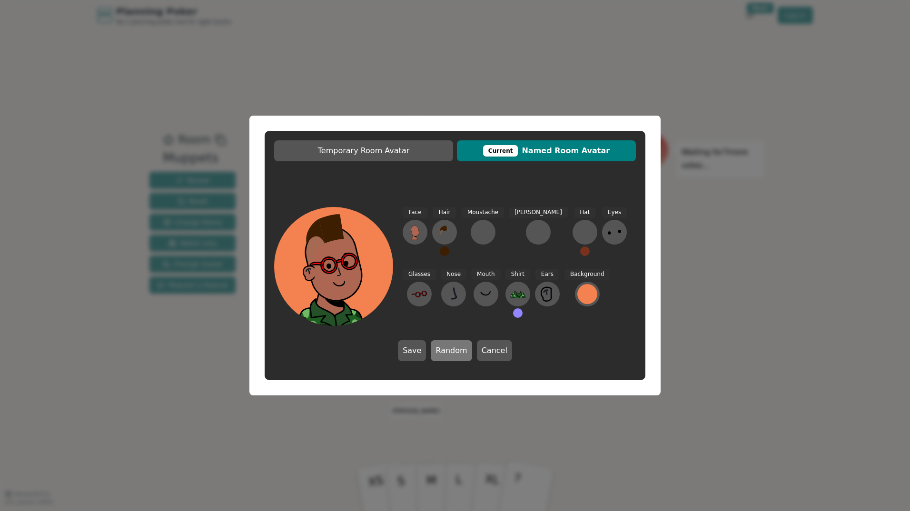
click at [449, 350] on button "Random" at bounding box center [451, 350] width 41 height 21
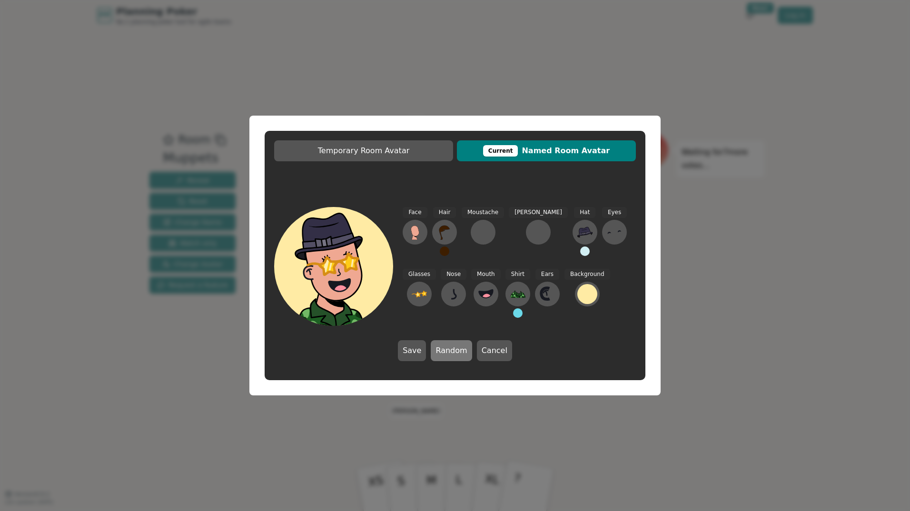
click at [449, 350] on button "Random" at bounding box center [451, 350] width 41 height 21
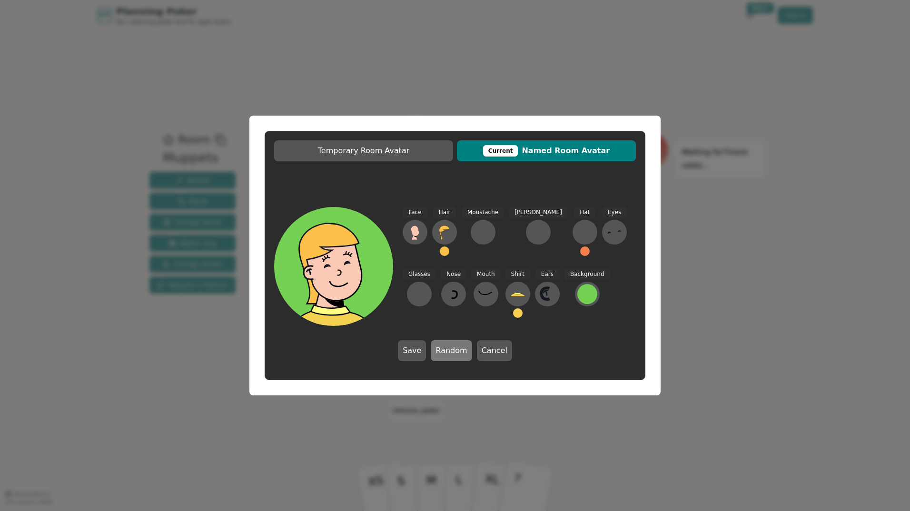
click at [449, 349] on button "Random" at bounding box center [451, 350] width 41 height 21
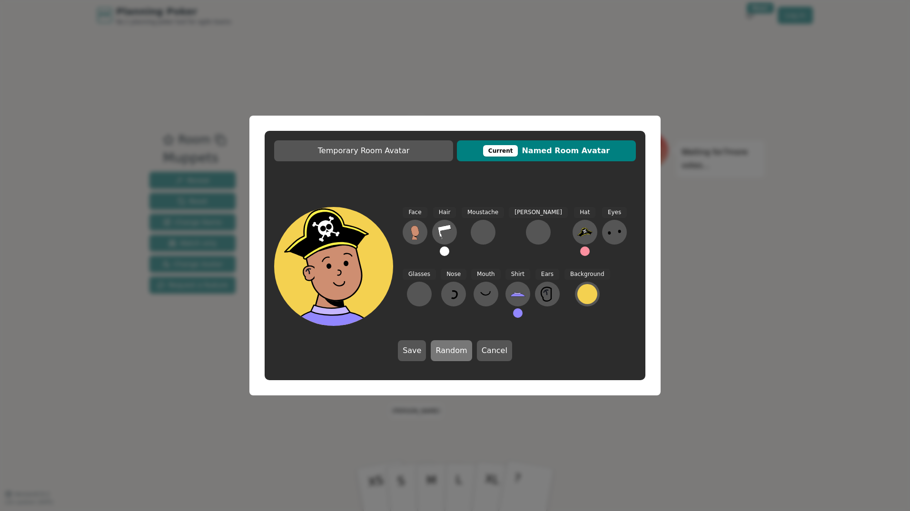
click at [449, 349] on button "Random" at bounding box center [451, 350] width 41 height 21
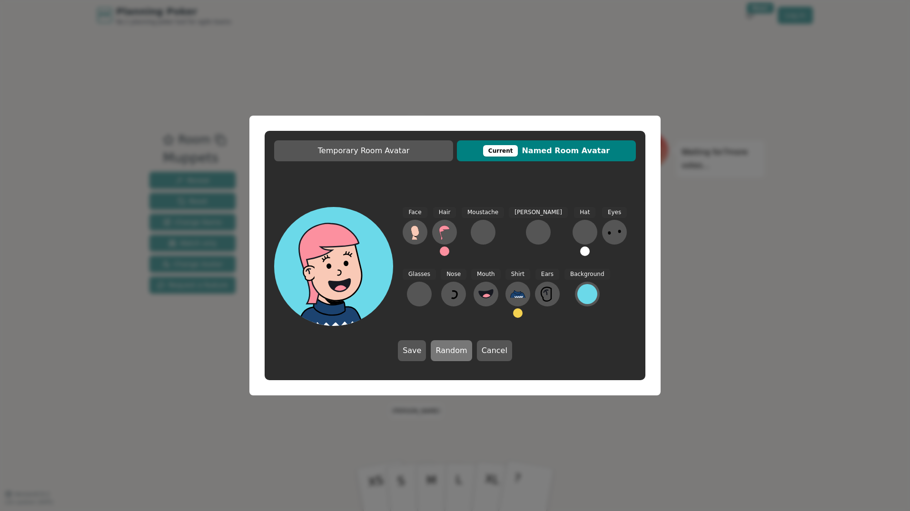
click at [448, 349] on button "Random" at bounding box center [451, 350] width 41 height 21
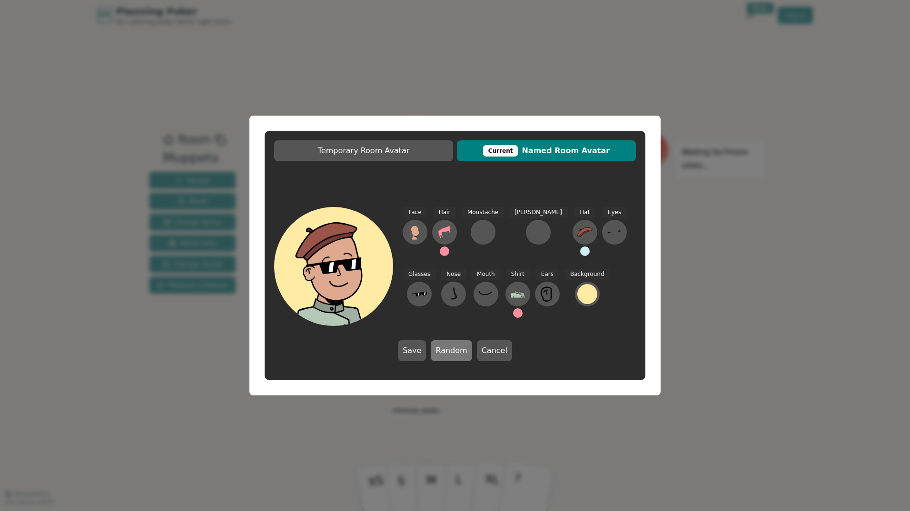
click at [448, 349] on button "Random" at bounding box center [451, 350] width 41 height 21
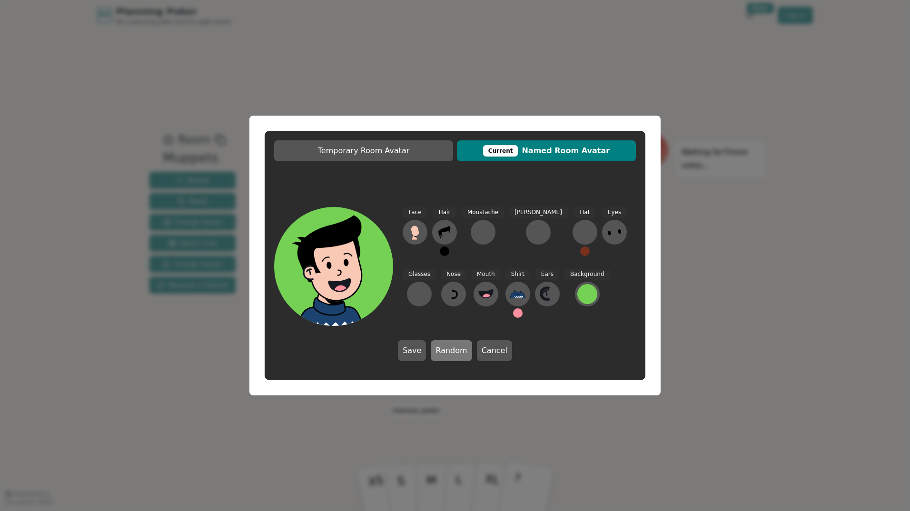
click at [447, 349] on button "Random" at bounding box center [451, 350] width 41 height 21
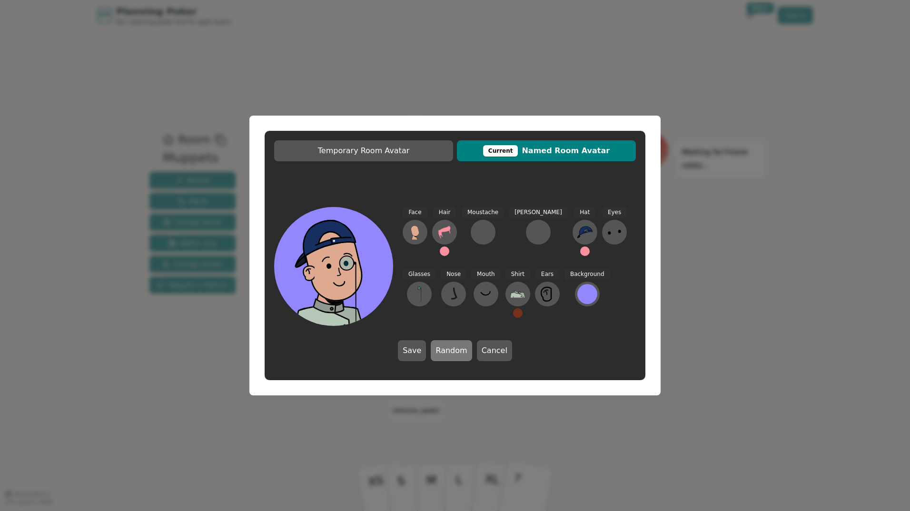
click at [445, 349] on button "Random" at bounding box center [451, 350] width 41 height 21
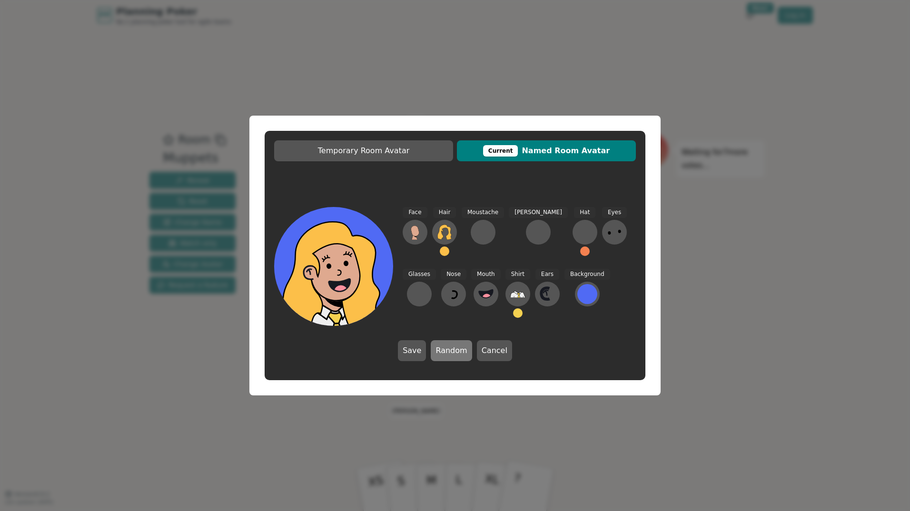
click at [444, 348] on button "Random" at bounding box center [451, 350] width 41 height 21
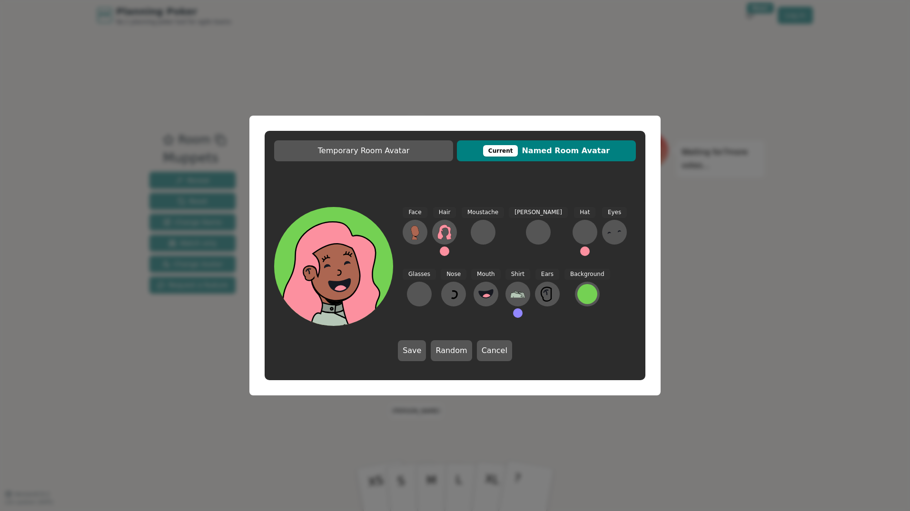
click at [424, 349] on button "Save" at bounding box center [412, 350] width 28 height 21
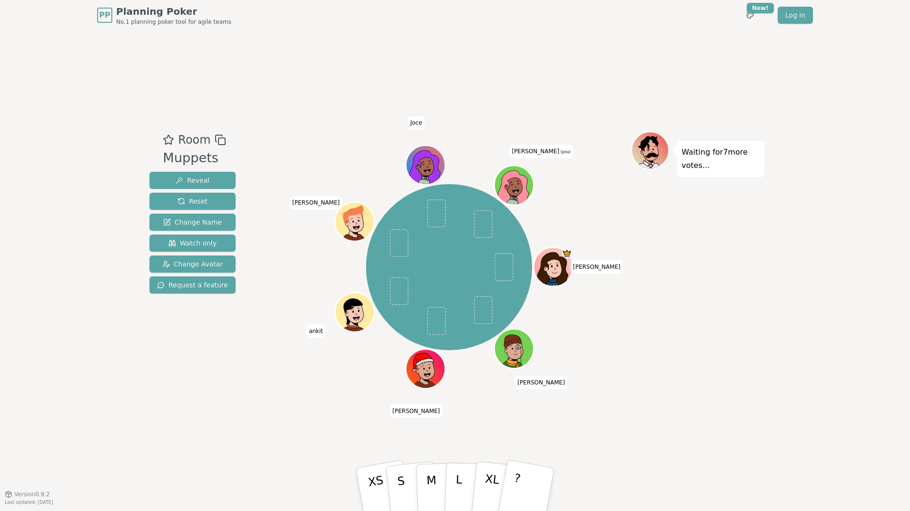
click at [698, 299] on div "Waiting for 7 more votes..." at bounding box center [697, 262] width 133 height 262
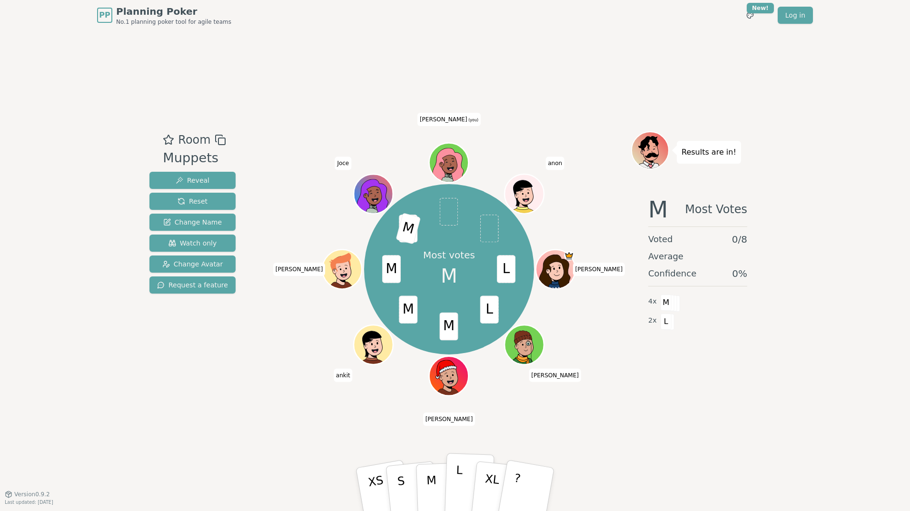
click at [460, 479] on p "L" at bounding box center [459, 489] width 8 height 51
